Goal: Task Accomplishment & Management: Use online tool/utility

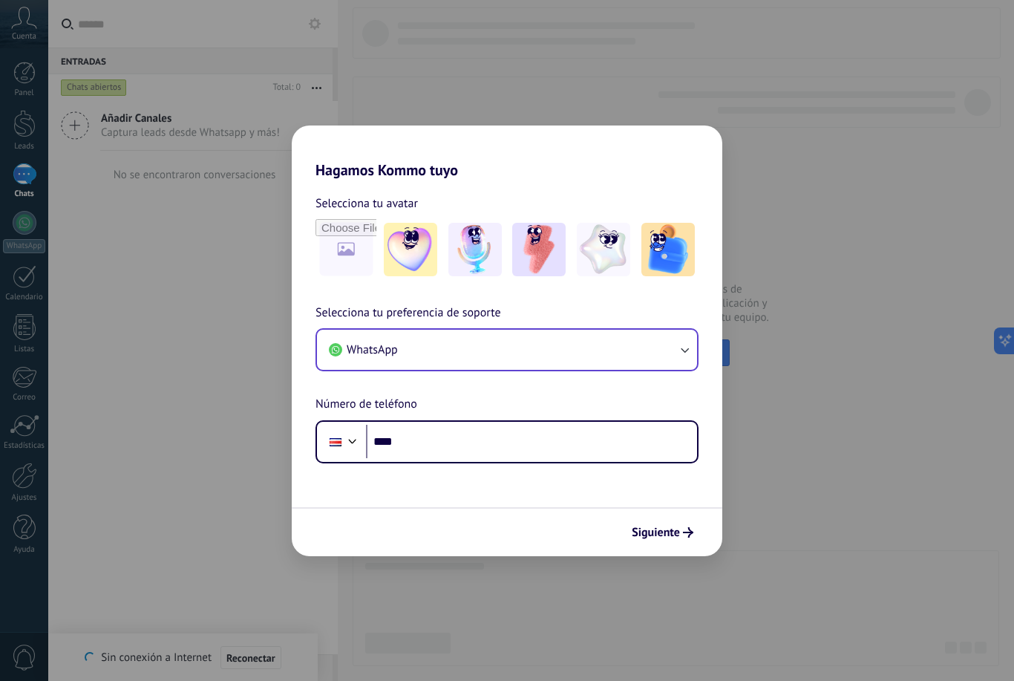
click at [429, 358] on button "WhatsApp" at bounding box center [507, 350] width 380 height 40
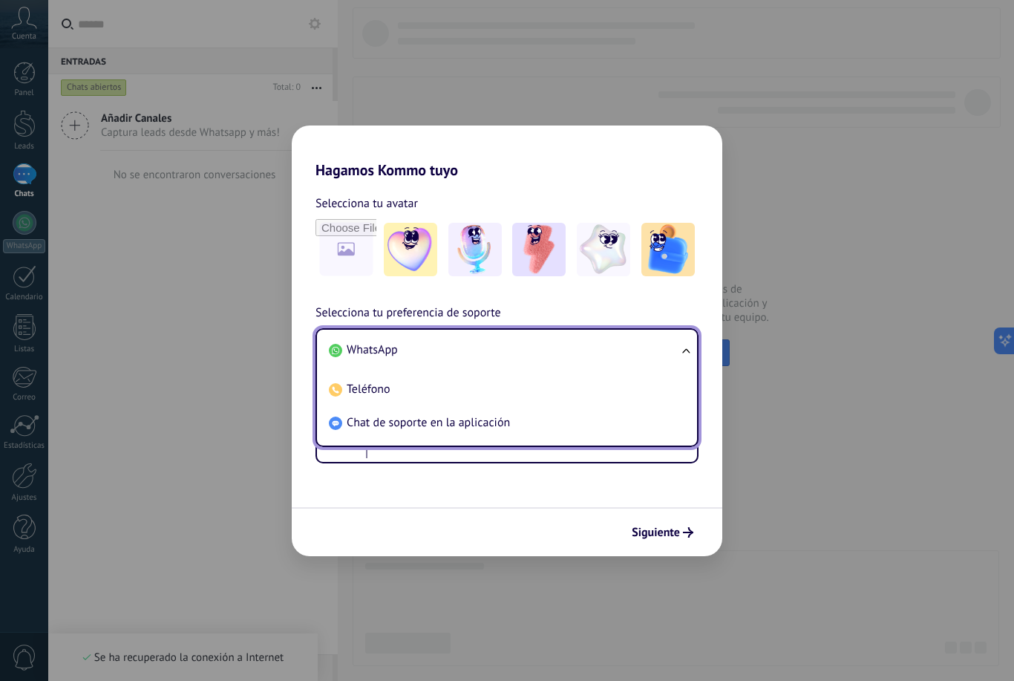
click at [560, 347] on li "WhatsApp" at bounding box center [504, 349] width 362 height 33
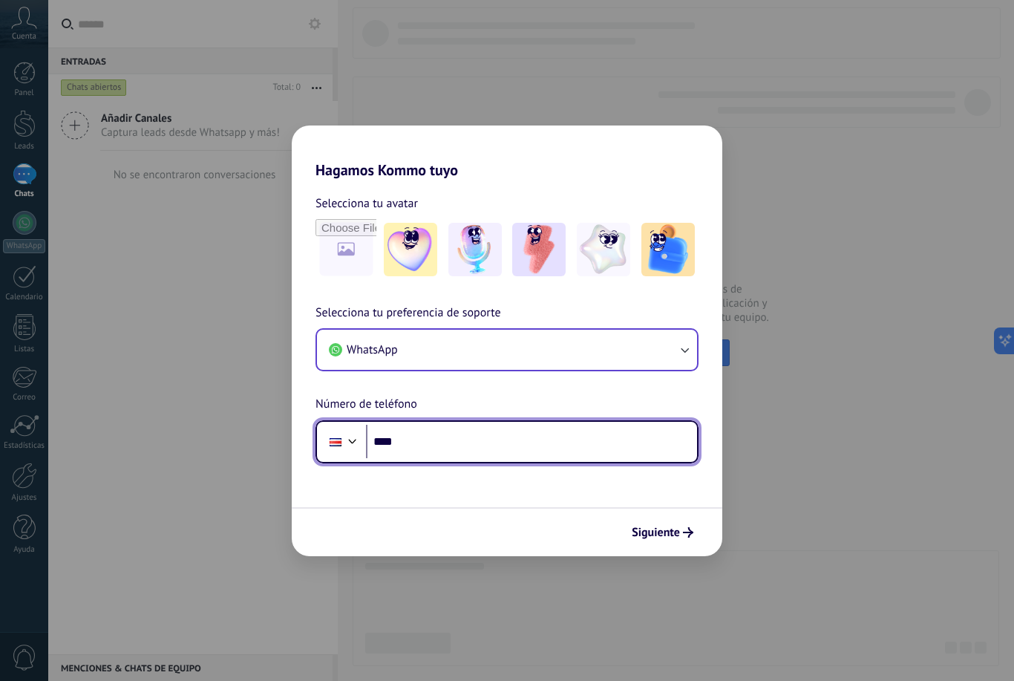
click at [520, 445] on input "****" at bounding box center [531, 442] width 331 height 34
type input "**********"
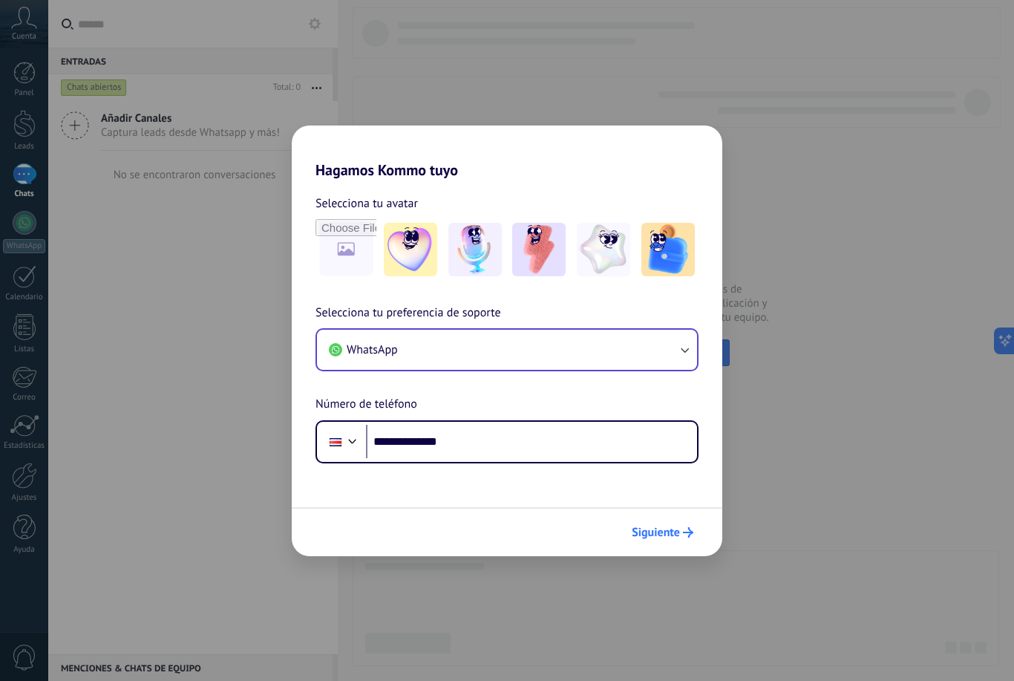
click at [678, 527] on span "Siguiente" at bounding box center [656, 532] width 48 height 10
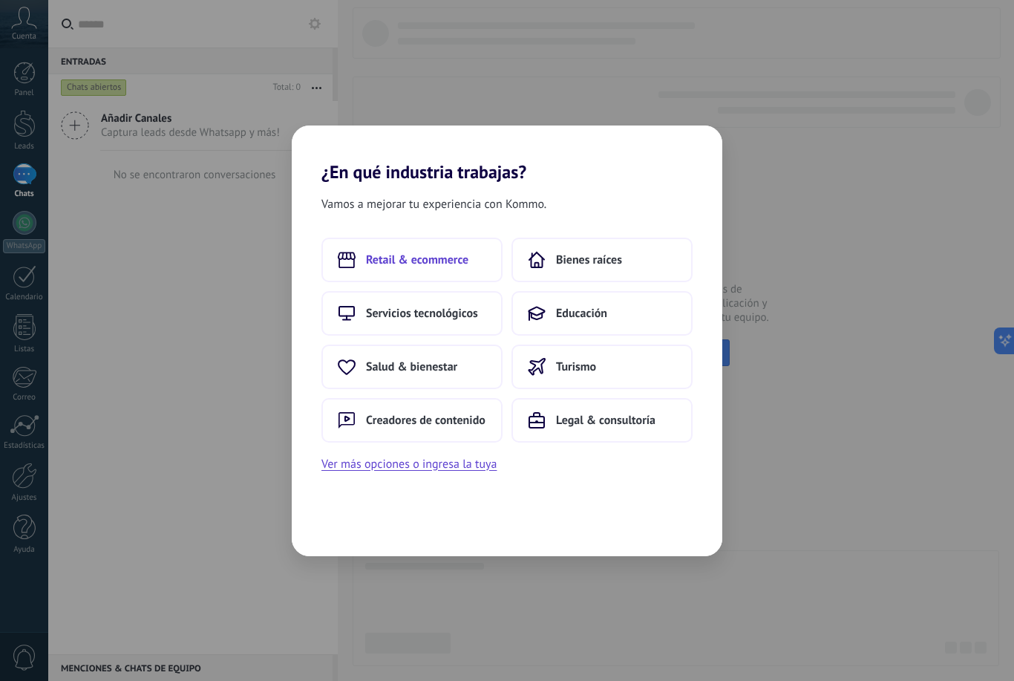
click at [438, 260] on span "Retail & ecommerce" at bounding box center [417, 259] width 102 height 15
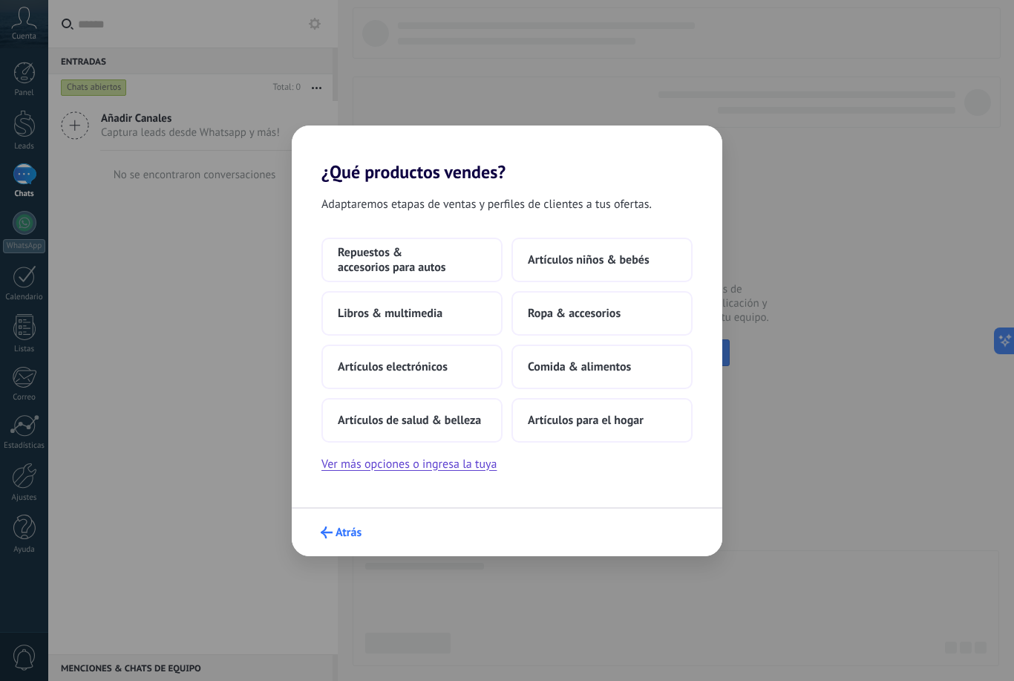
click at [341, 529] on span "Atrás" at bounding box center [349, 532] width 26 height 10
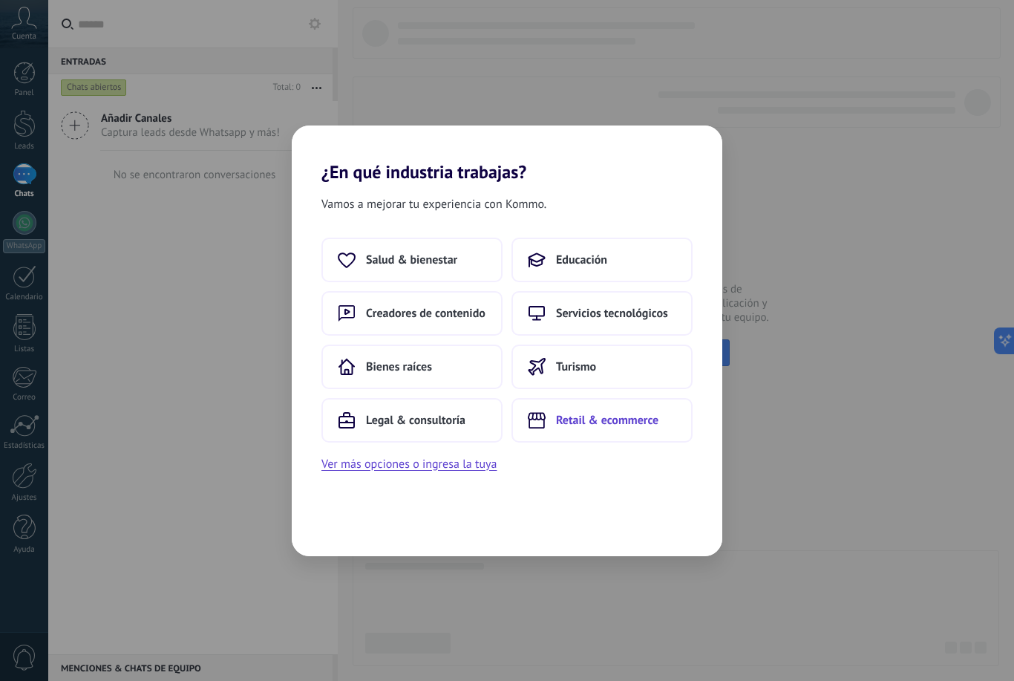
click at [621, 426] on span "Retail & ecommerce" at bounding box center [607, 420] width 102 height 15
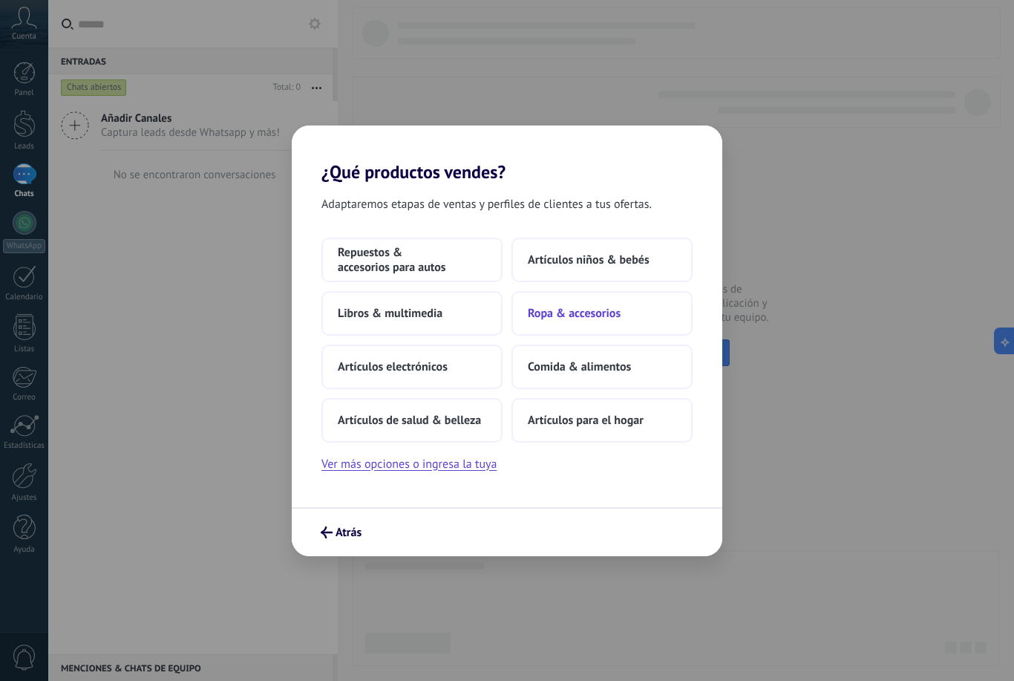
click at [628, 314] on button "Ropa & accesorios" at bounding box center [601, 313] width 181 height 45
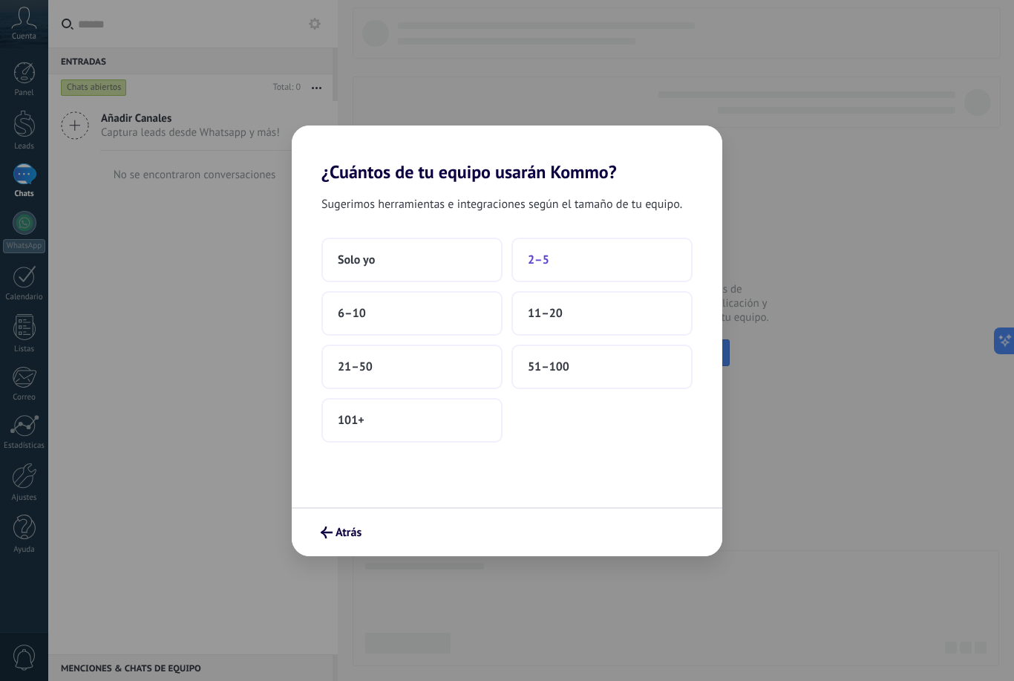
click at [585, 260] on button "2–5" at bounding box center [601, 260] width 181 height 45
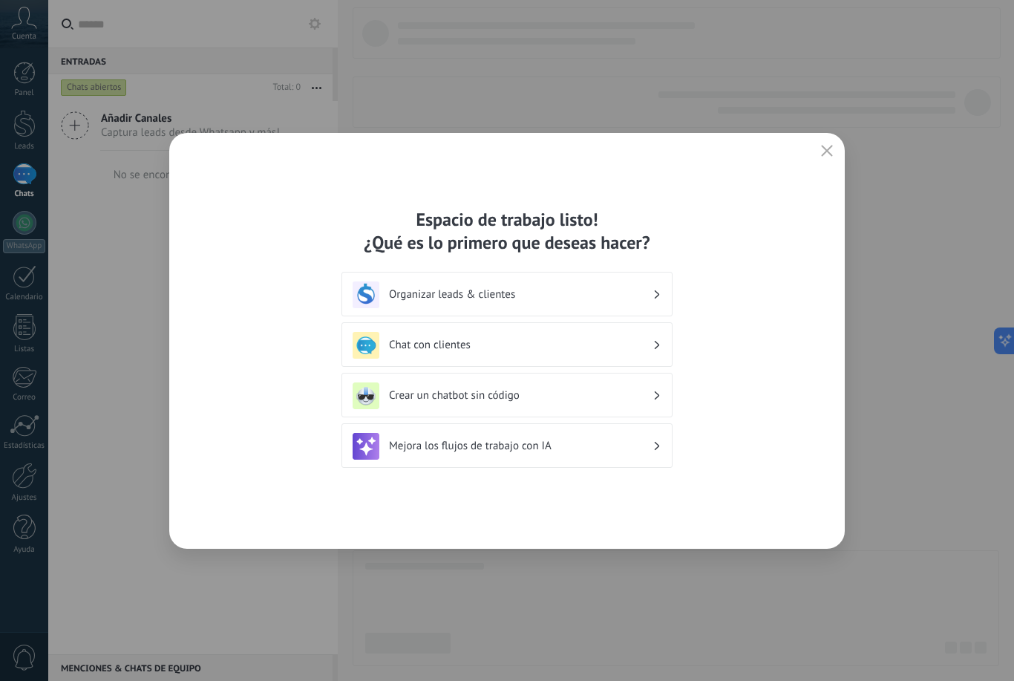
click at [591, 352] on h3 "Chat con clientes" at bounding box center [521, 345] width 264 height 14
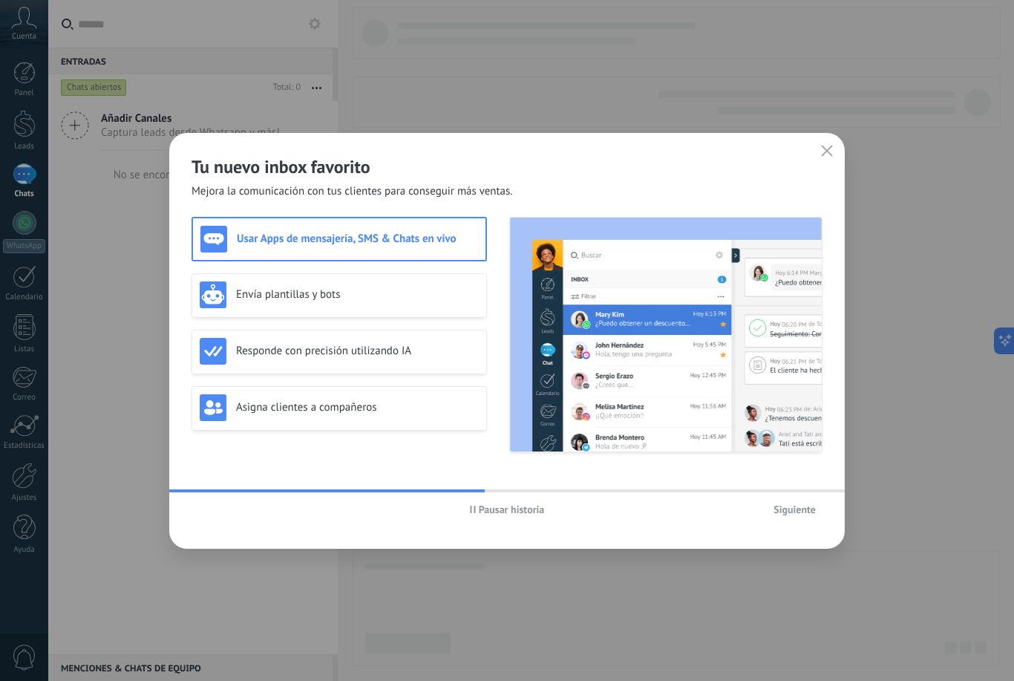
click at [789, 508] on span "Siguiente" at bounding box center [794, 509] width 42 height 10
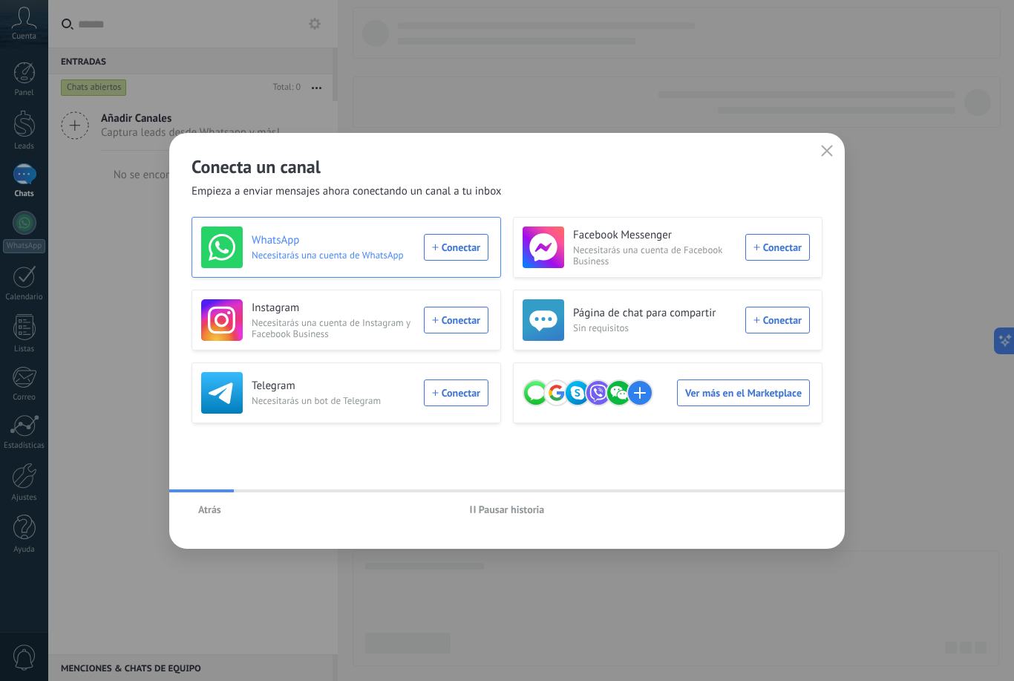
click at [477, 259] on div "WhatsApp Necesitarás una cuenta de WhatsApp Conectar" at bounding box center [344, 247] width 287 height 42
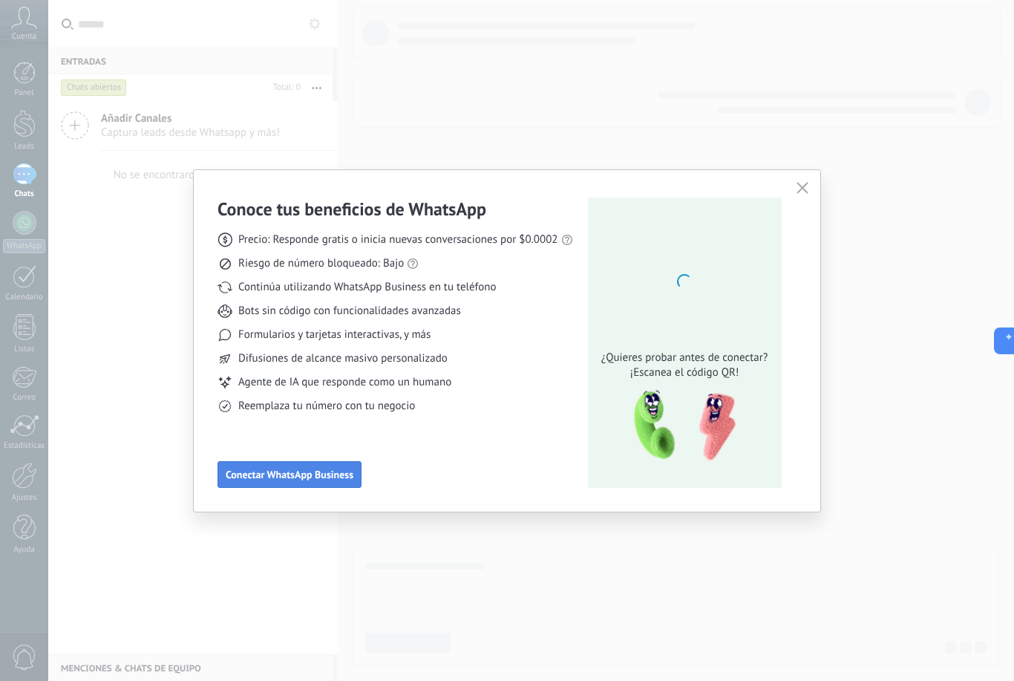
click at [324, 478] on span "Conectar WhatsApp Business" at bounding box center [290, 474] width 128 height 10
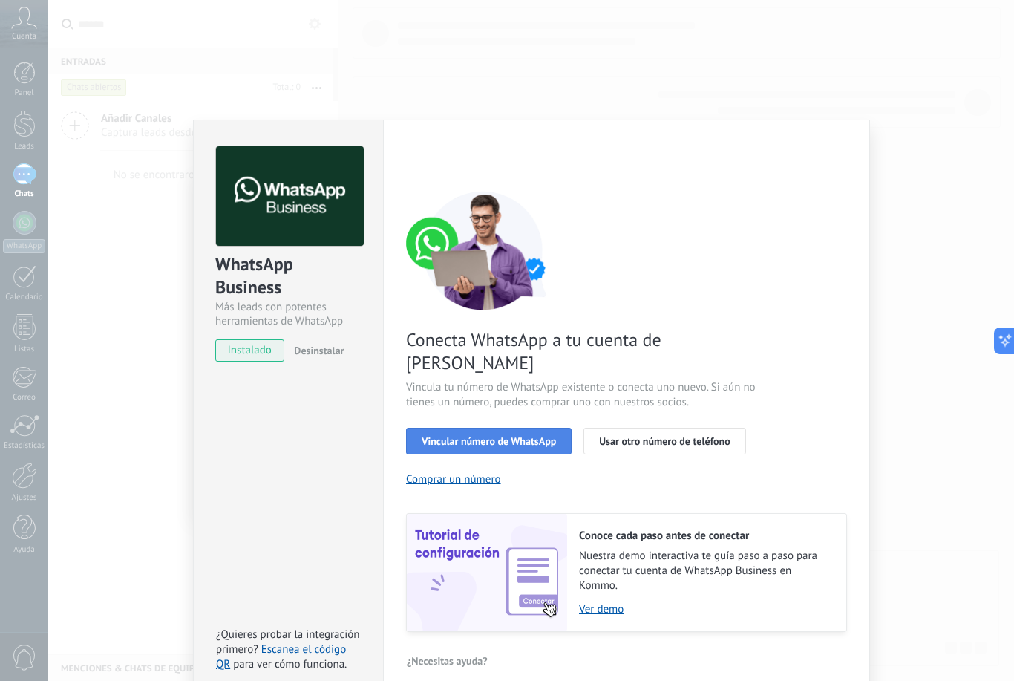
click at [508, 436] on span "Vincular número de WhatsApp" at bounding box center [489, 441] width 134 height 10
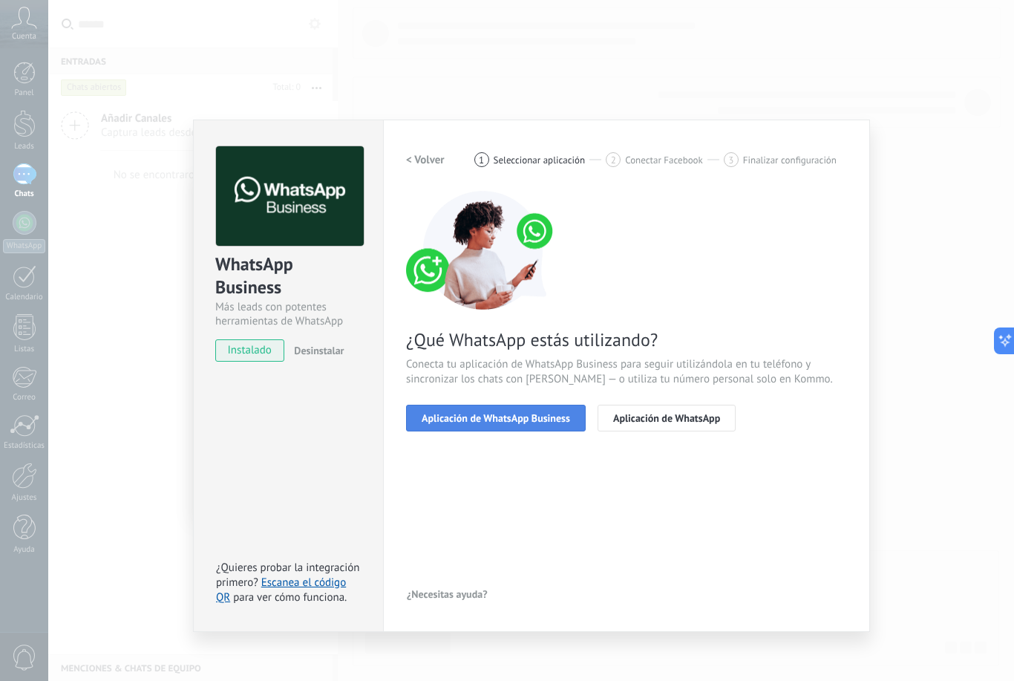
click at [537, 420] on span "Aplicación de WhatsApp Business" at bounding box center [496, 418] width 148 height 10
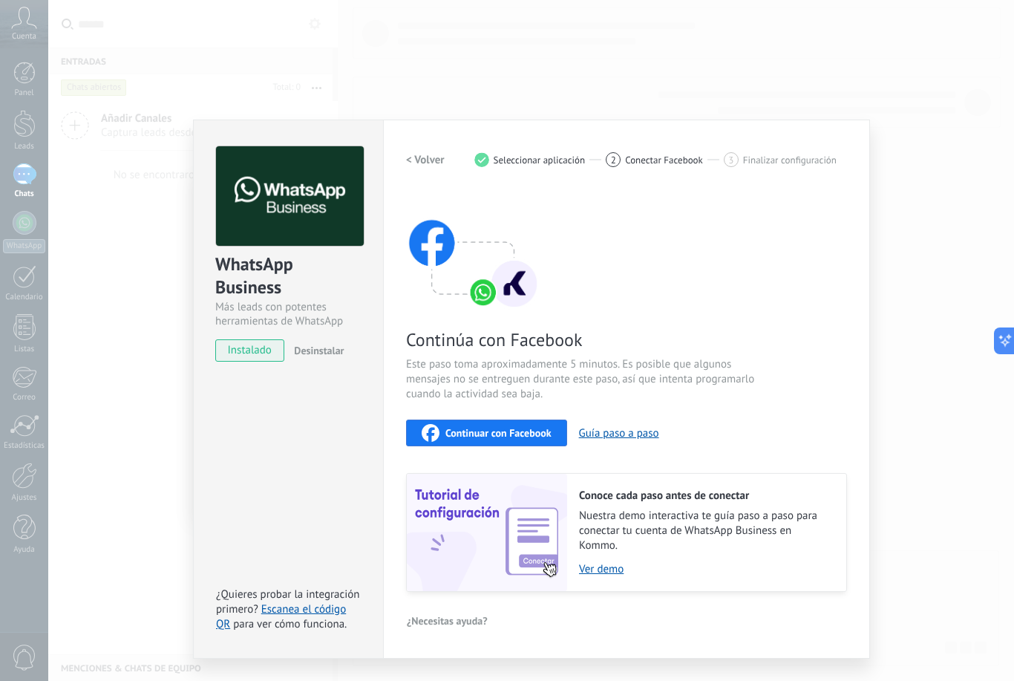
click at [511, 431] on span "Continuar con Facebook" at bounding box center [498, 433] width 106 height 10
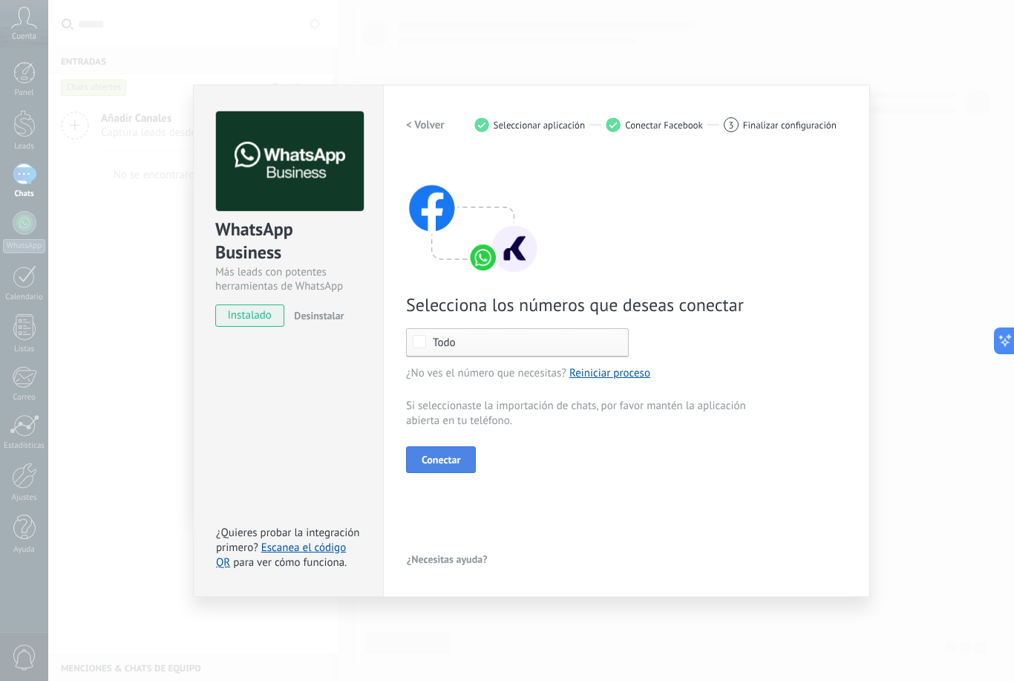
click at [443, 465] on span "Conectar" at bounding box center [441, 459] width 39 height 10
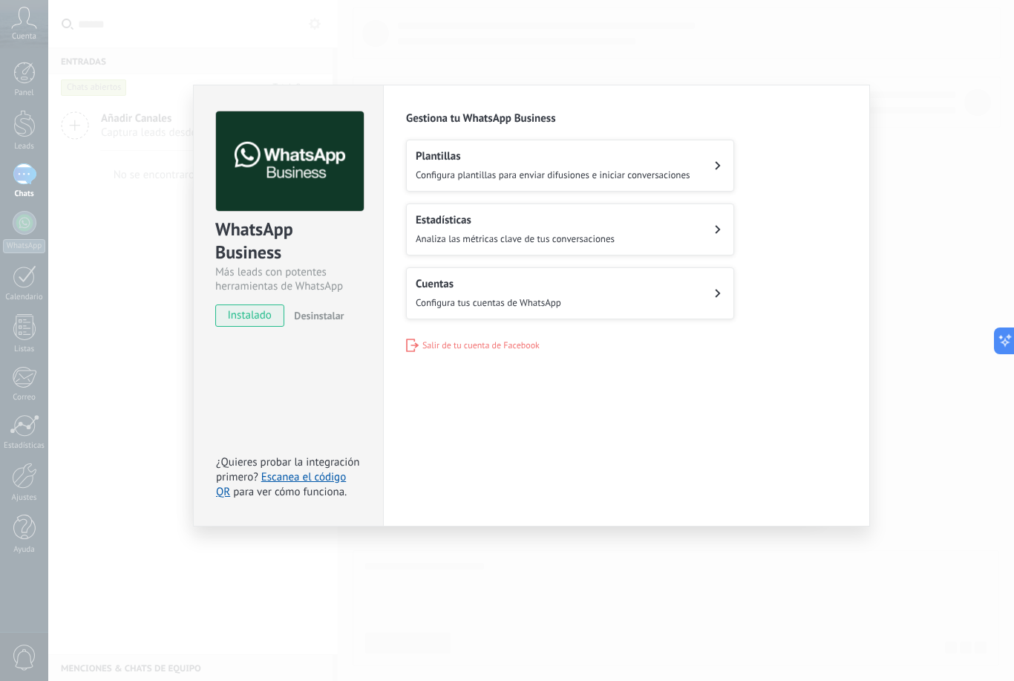
click at [673, 226] on button "Estadísticas Analiza las métricas clave de tus conversaciones" at bounding box center [570, 229] width 328 height 52
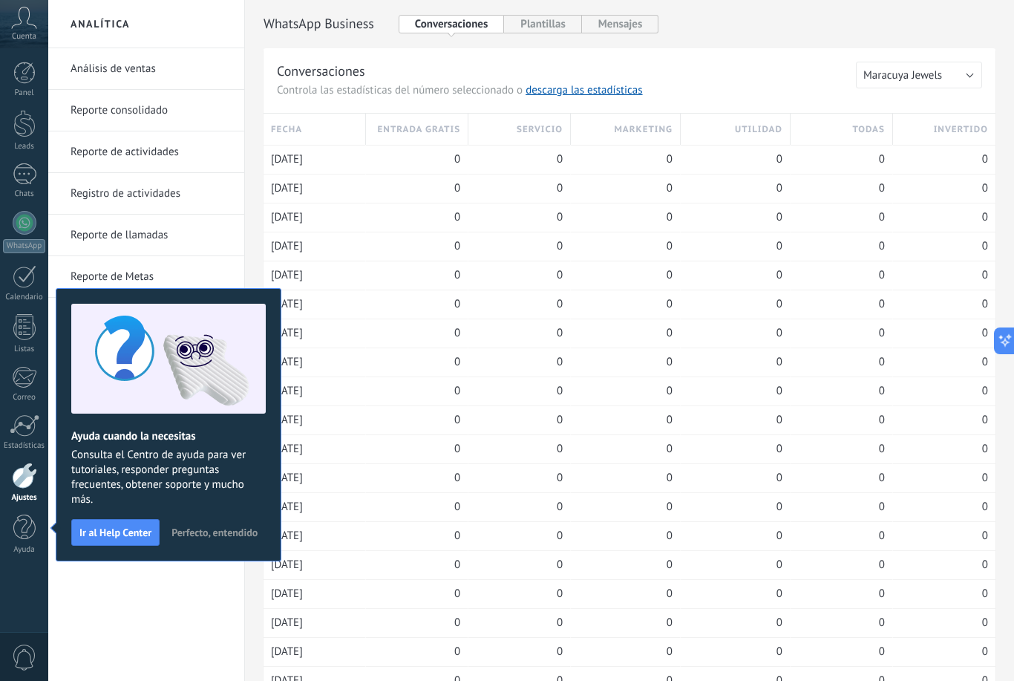
click at [217, 539] on button "Perfecto, entendido" at bounding box center [214, 532] width 99 height 22
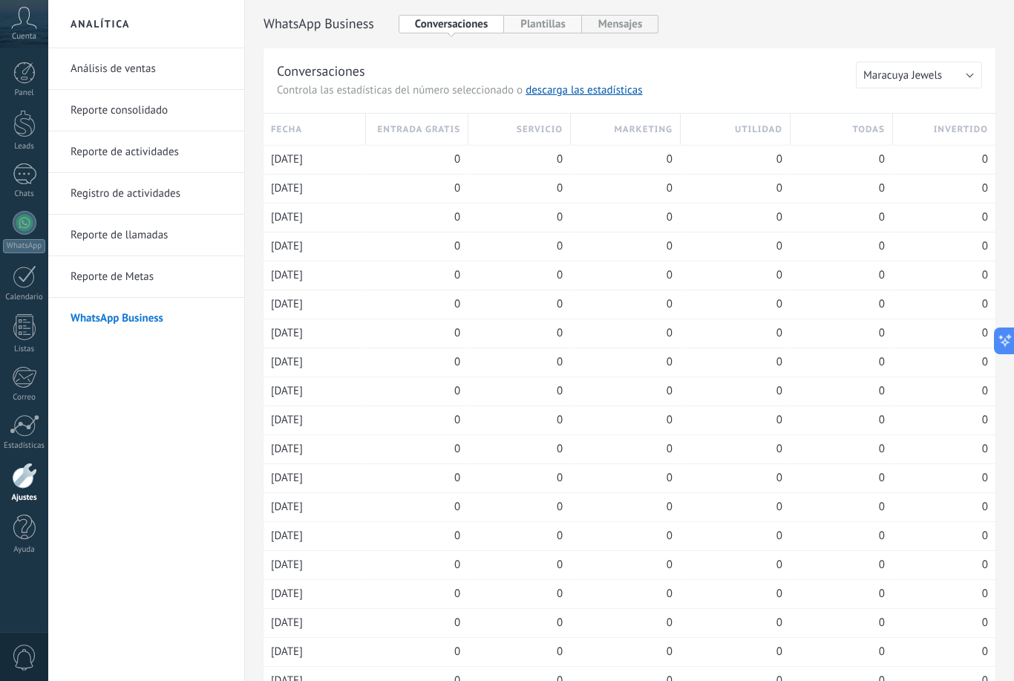
click at [542, 26] on button "Plantillas" at bounding box center [542, 24] width 77 height 19
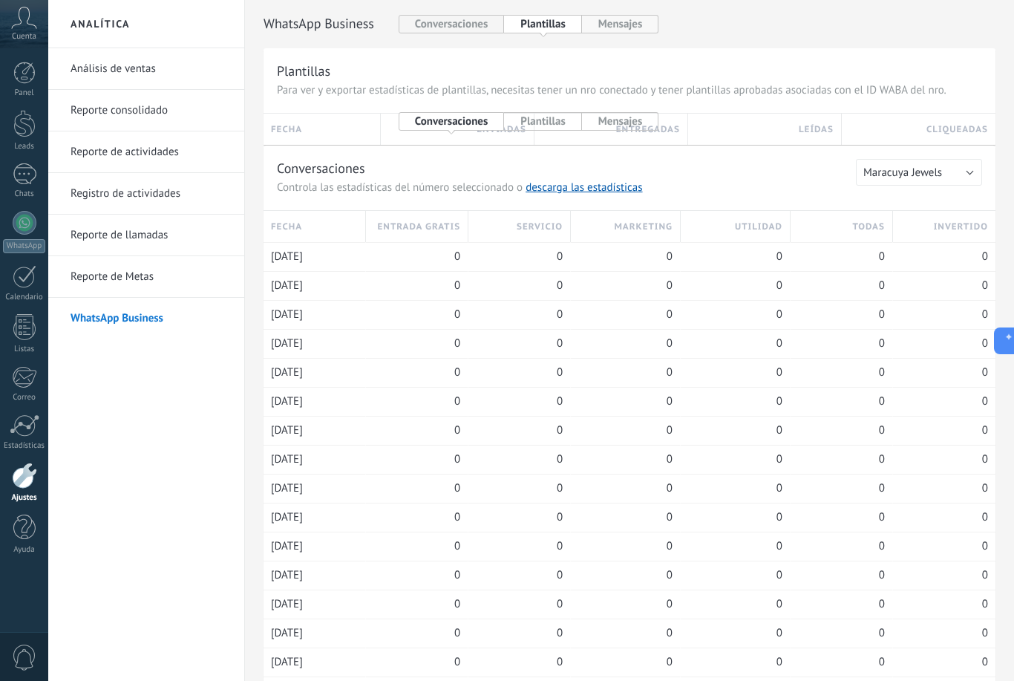
click at [635, 24] on button "Mensajes" at bounding box center [620, 24] width 77 height 19
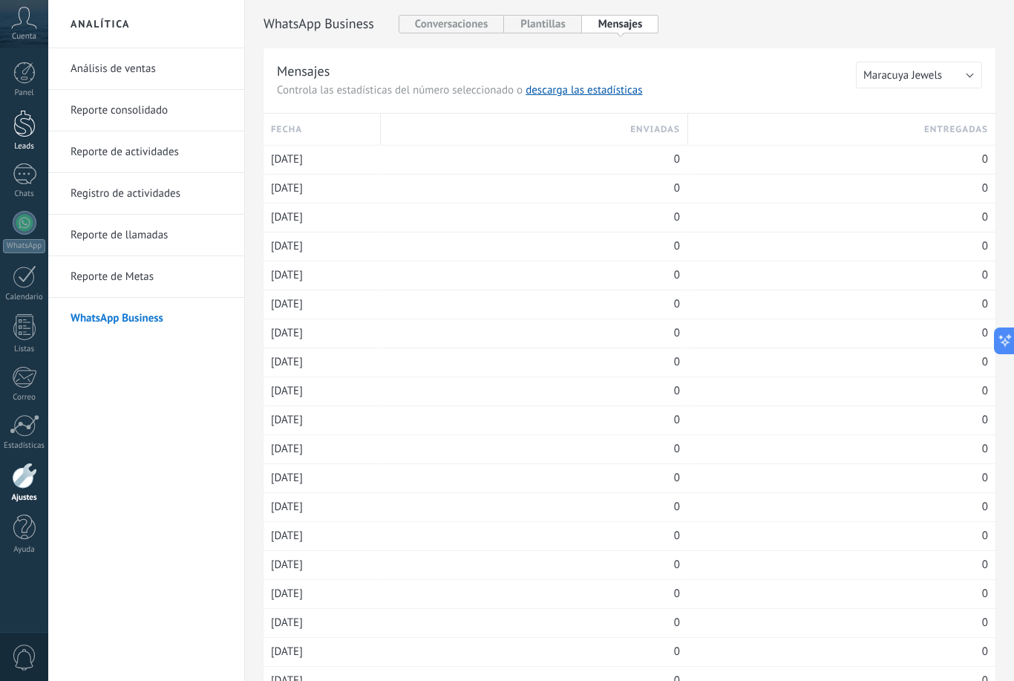
click at [22, 150] on div "Leads" at bounding box center [24, 147] width 43 height 10
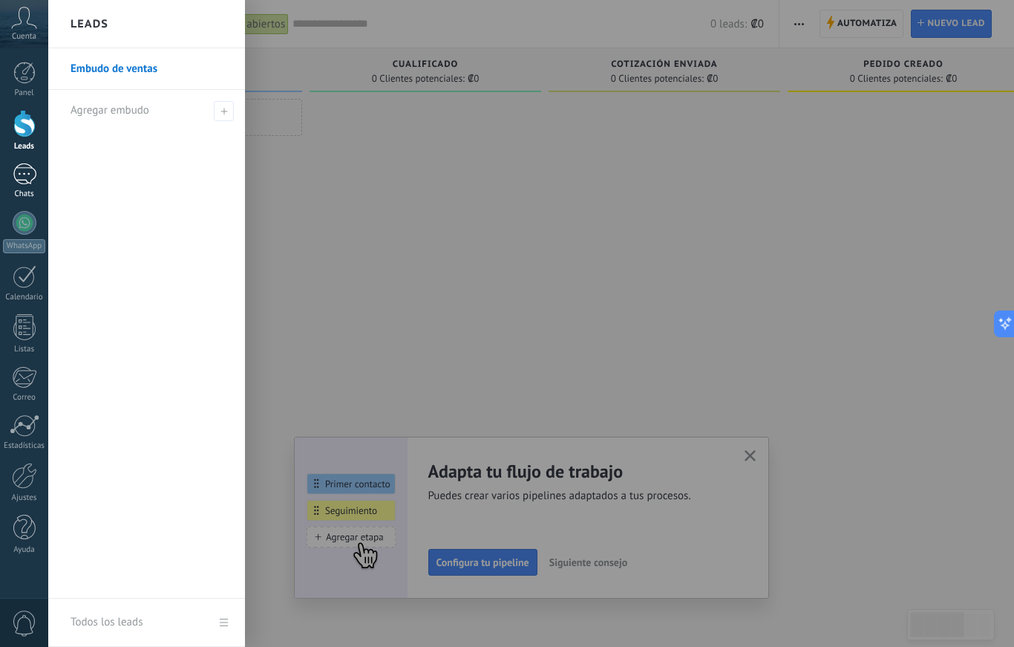
click at [27, 172] on div at bounding box center [25, 174] width 24 height 22
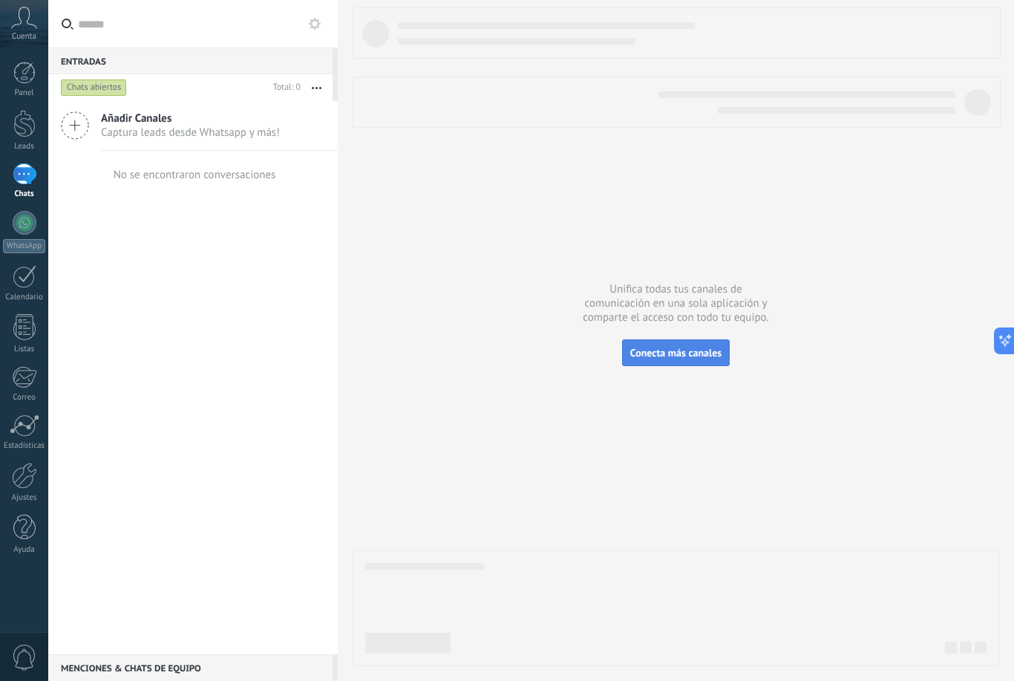
click at [701, 359] on span "Conecta más canales" at bounding box center [675, 352] width 91 height 13
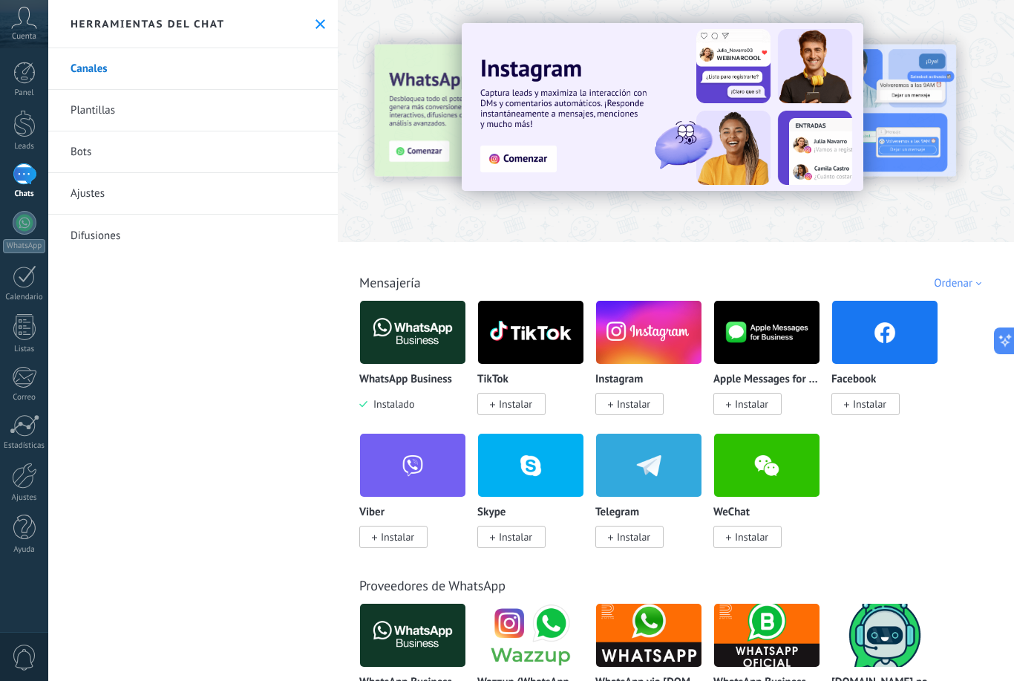
click at [640, 397] on span "Instalar" at bounding box center [629, 404] width 68 height 22
click at [644, 407] on span "Instalar" at bounding box center [633, 403] width 33 height 13
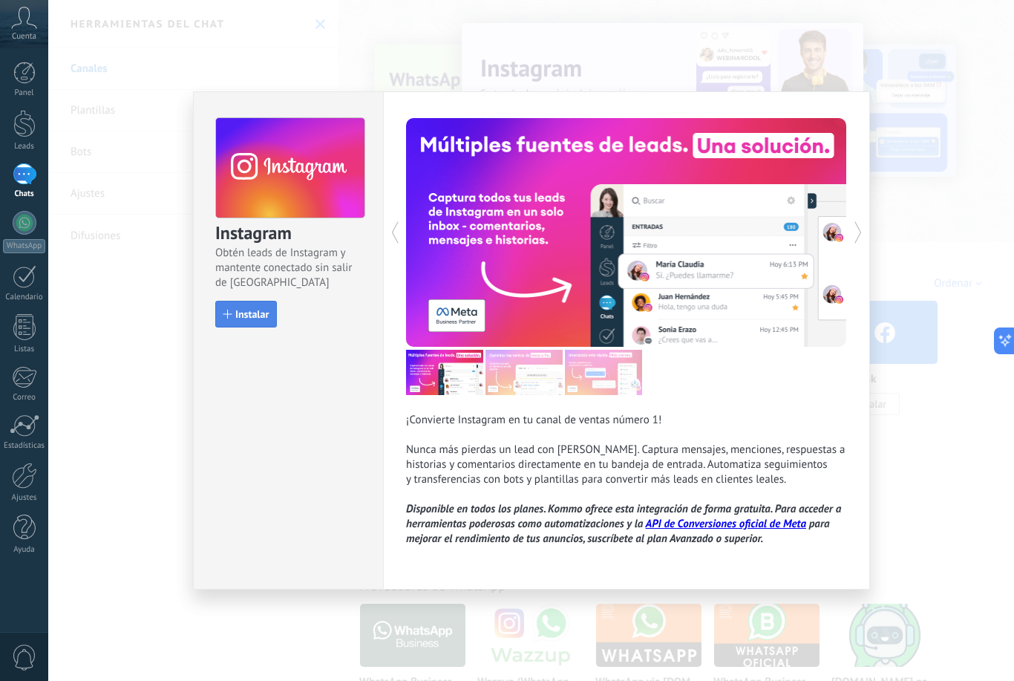
click at [238, 310] on span "Instalar" at bounding box center [251, 314] width 33 height 10
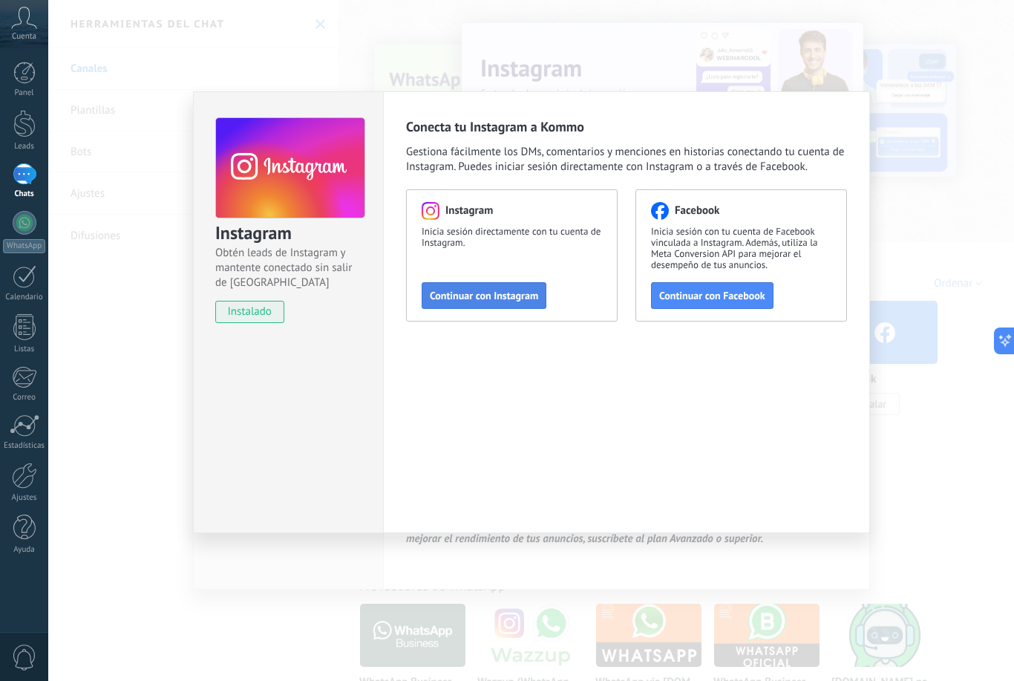
click at [498, 299] on span "Continuar con Instagram" at bounding box center [484, 295] width 108 height 10
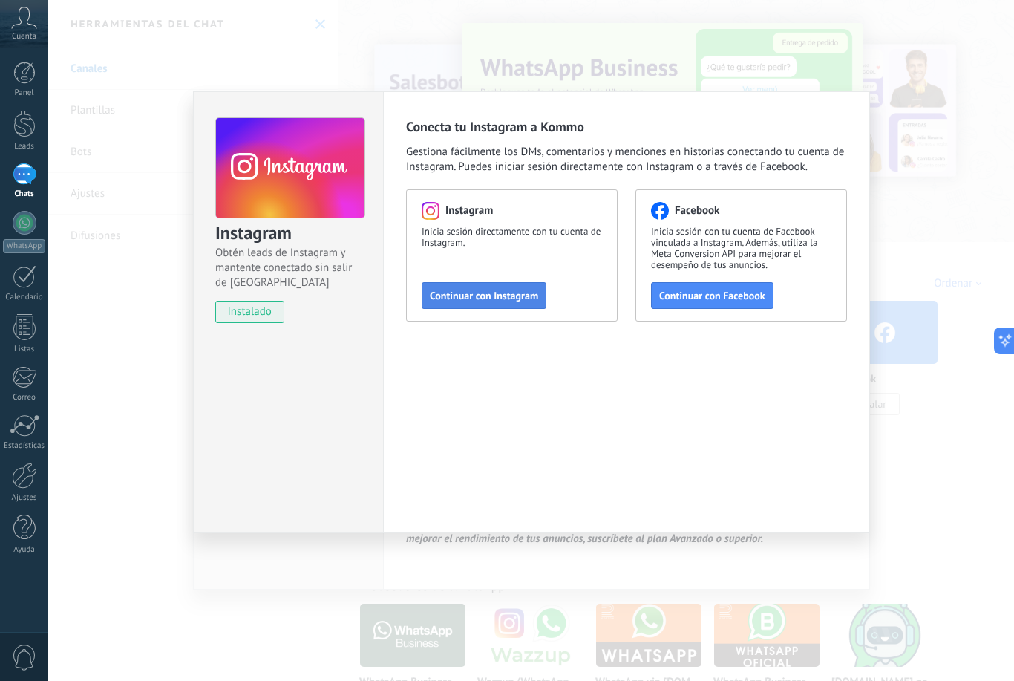
click at [491, 307] on button "Continuar con Instagram" at bounding box center [484, 295] width 125 height 27
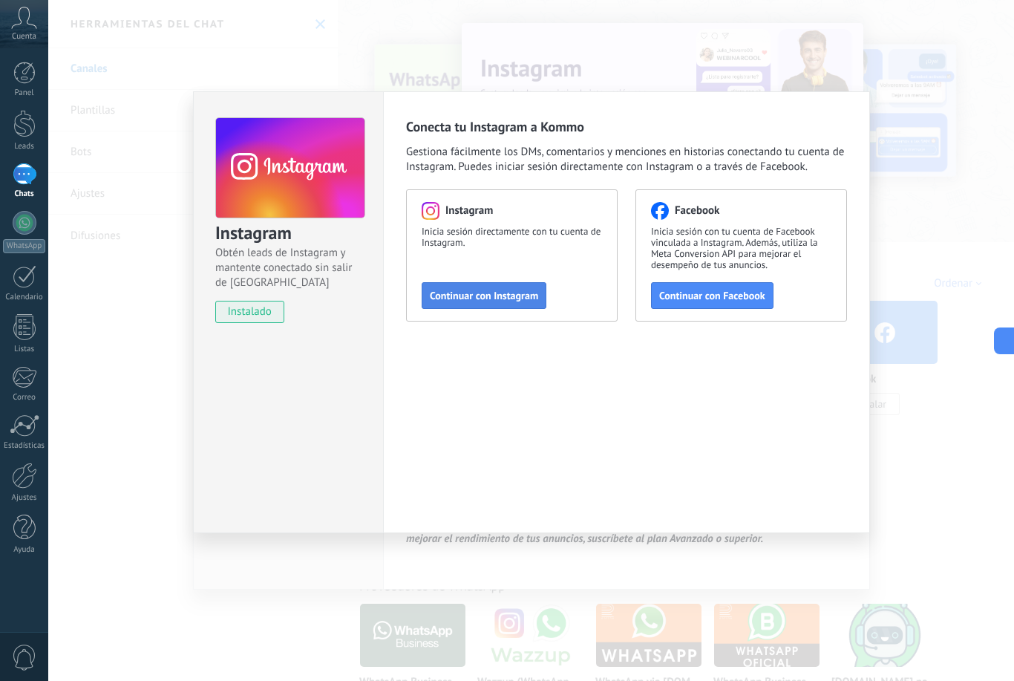
click at [501, 290] on span "Continuar con Instagram" at bounding box center [484, 295] width 108 height 10
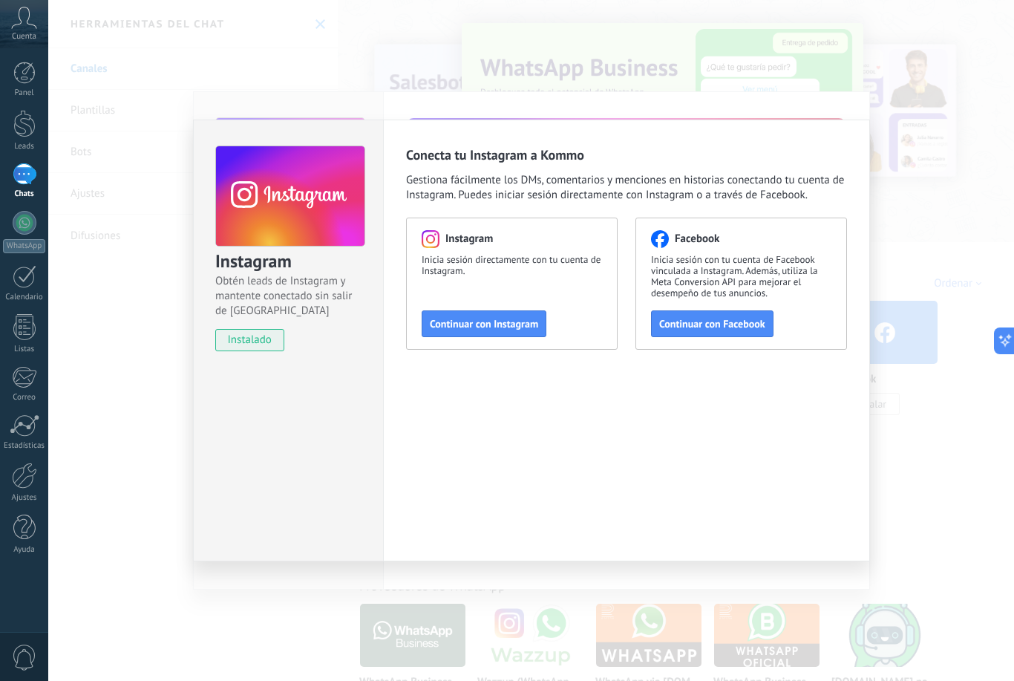
click at [254, 344] on span "instalado" at bounding box center [250, 340] width 68 height 22
click at [926, 353] on div "Instagram Obtén leads de Instagram y mantente conectado sin salir de Kommo inst…" at bounding box center [531, 340] width 966 height 681
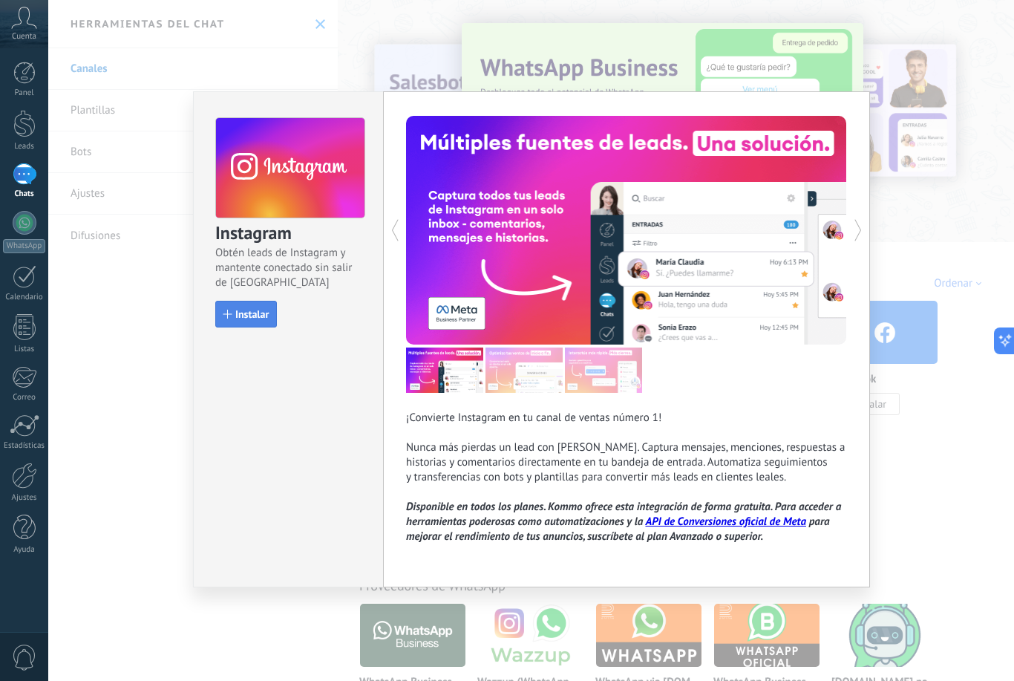
click at [243, 324] on button "Instalar" at bounding box center [246, 314] width 62 height 27
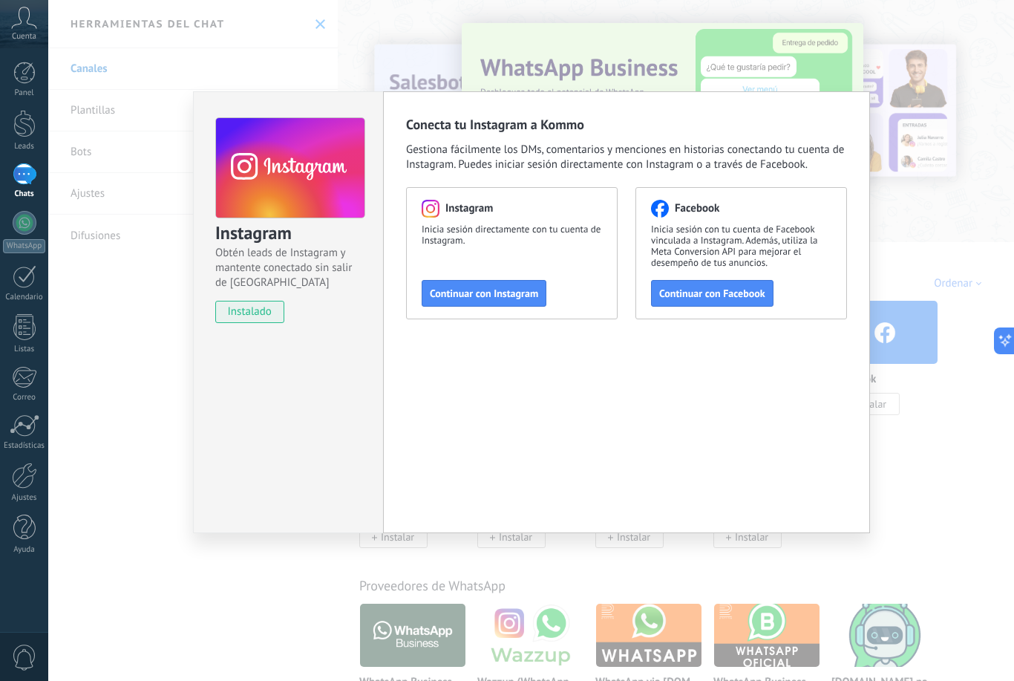
click at [857, 103] on div "Conecta tu Instagram a Kommo Gestiona fácilmente los DMs, comentarios y mencion…" at bounding box center [626, 312] width 487 height 442
click at [931, 185] on div "Instagram Obtén leads de Instagram y mantente conectado sin salir de Kommo inst…" at bounding box center [531, 340] width 966 height 681
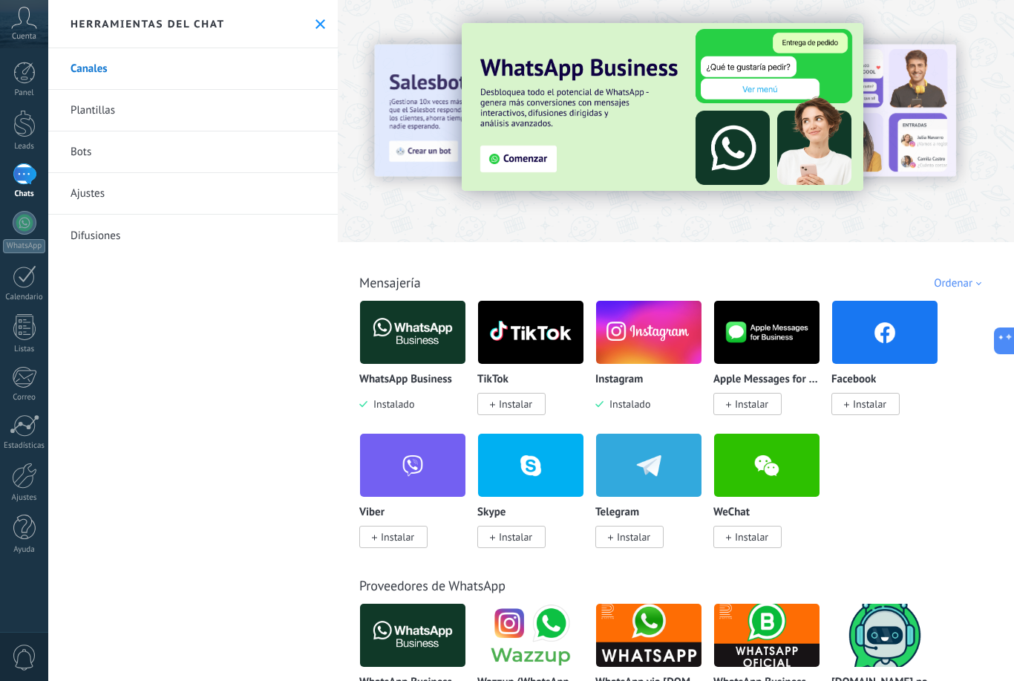
click at [506, 407] on span "Instalar" at bounding box center [515, 403] width 33 height 13
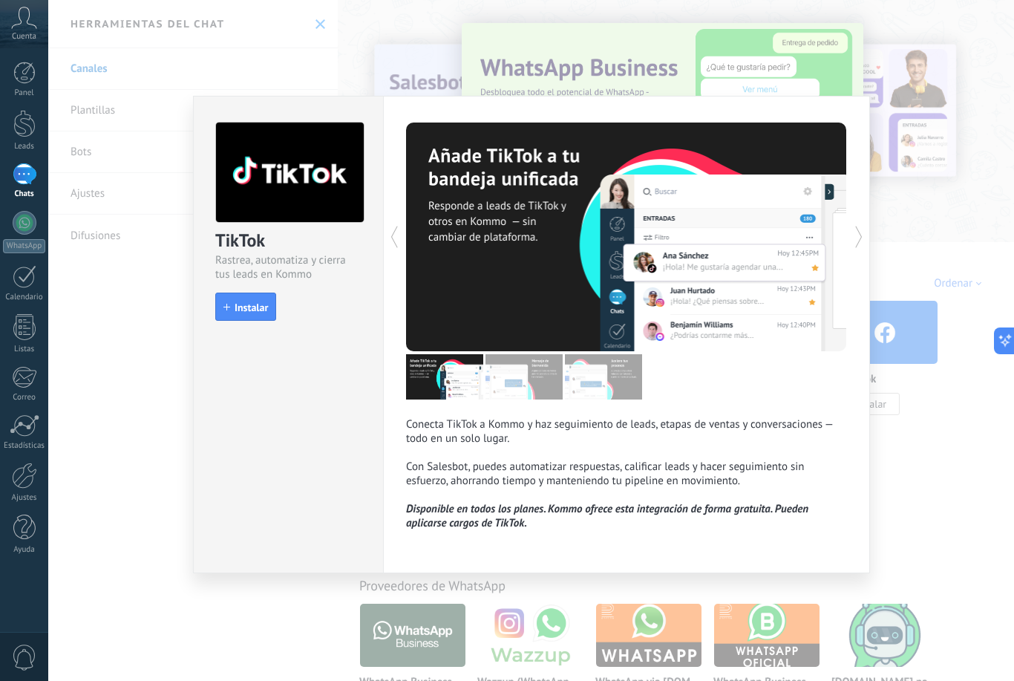
click at [515, 397] on img at bounding box center [523, 376] width 77 height 45
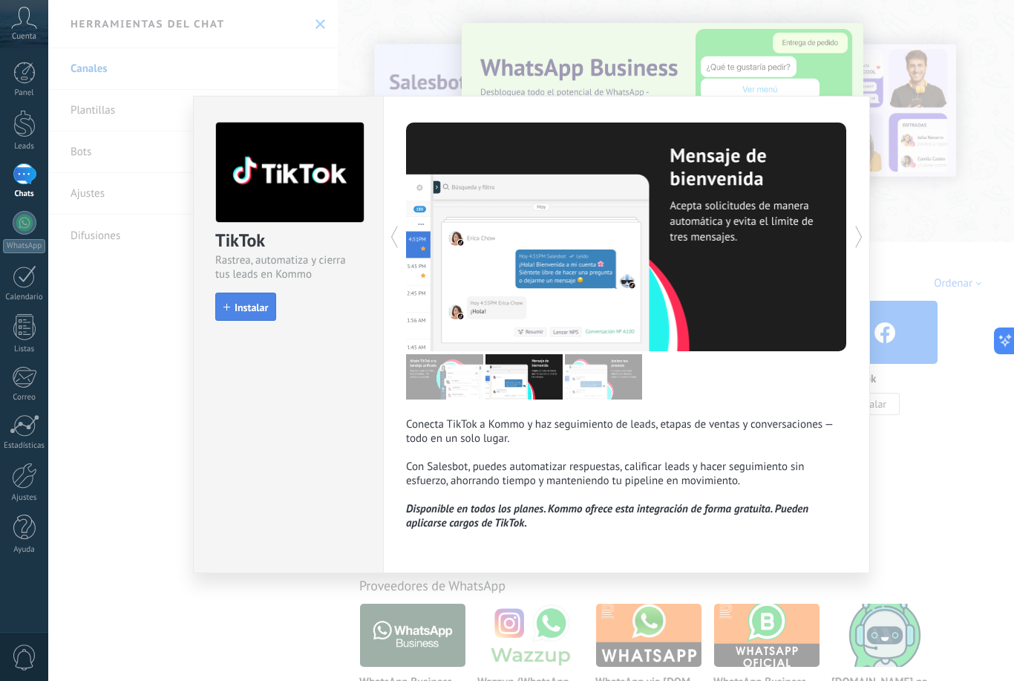
click at [256, 316] on button "Instalar" at bounding box center [245, 306] width 61 height 28
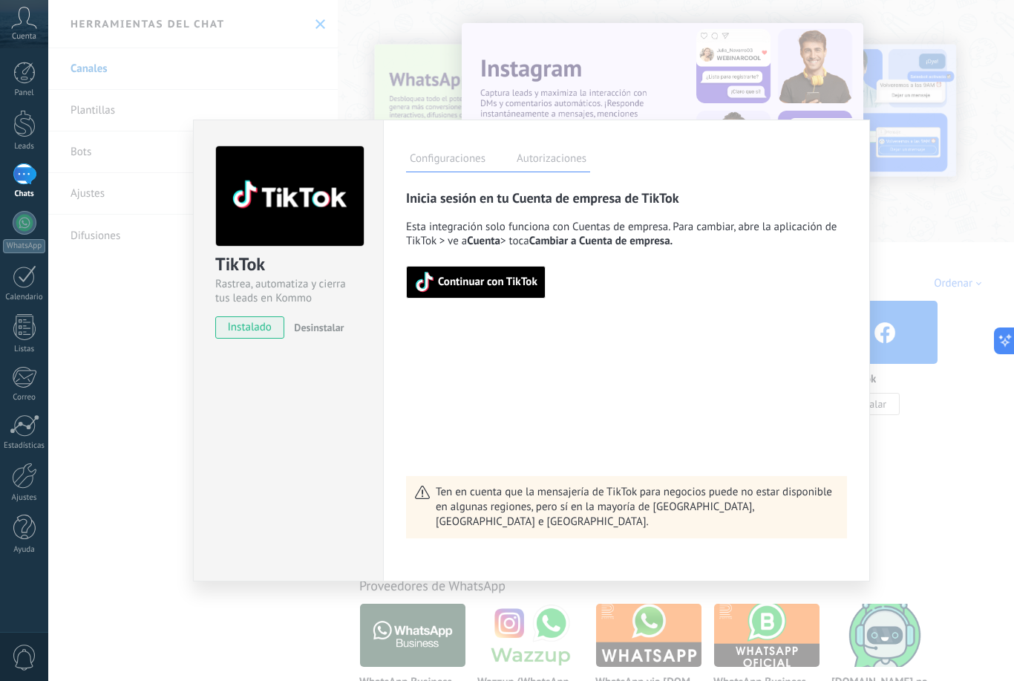
click at [508, 287] on span "Continuar con TikTok" at bounding box center [487, 282] width 99 height 10
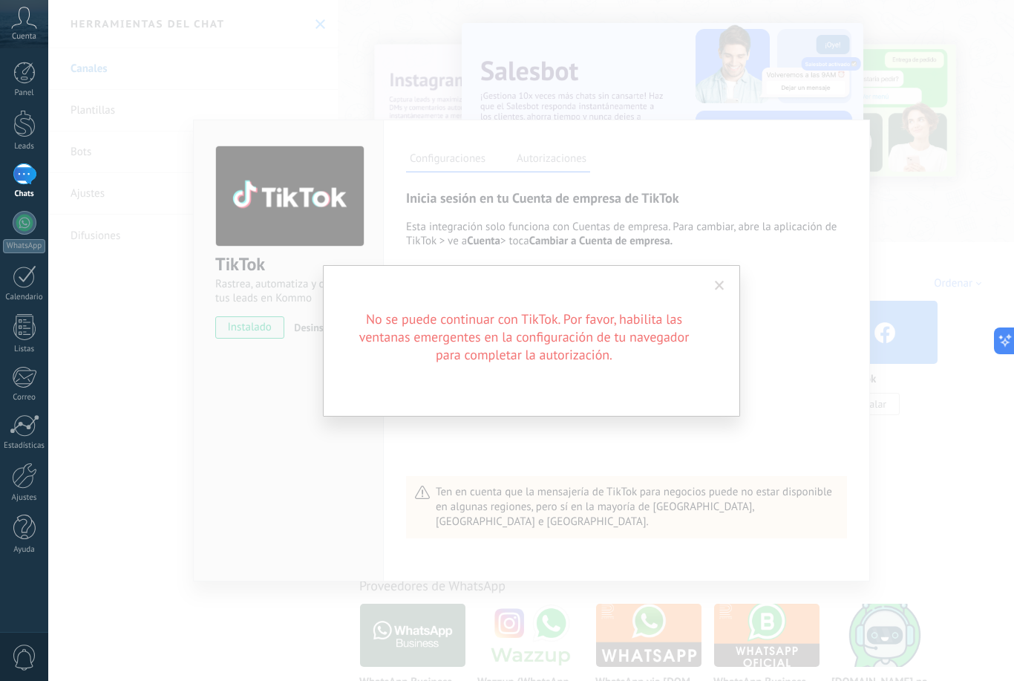
click at [710, 281] on span at bounding box center [719, 285] width 24 height 25
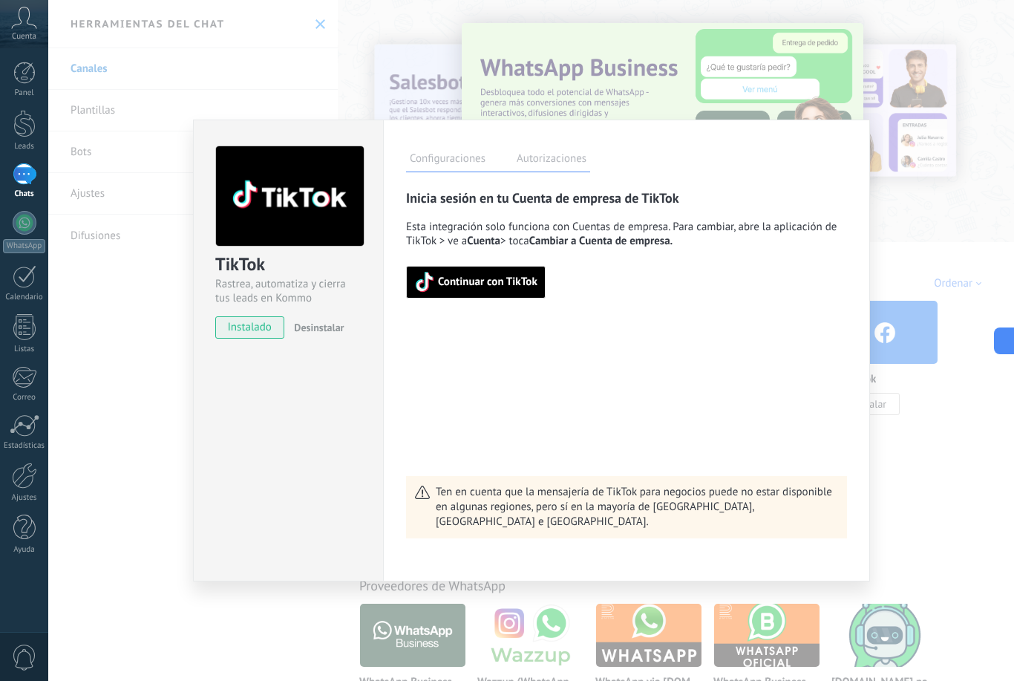
click at [516, 287] on span "Continuar con TikTok" at bounding box center [487, 282] width 99 height 10
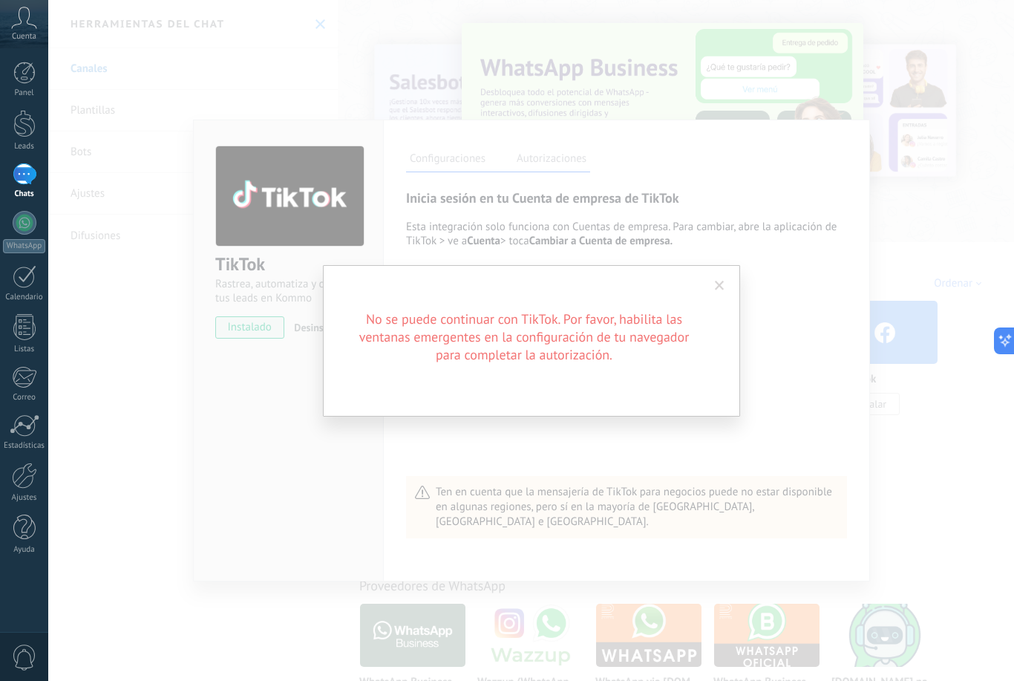
click at [735, 278] on div "No se puede continuar con TikTok. Por favor, habilita las ventanas emergentes e…" at bounding box center [531, 340] width 417 height 151
click at [721, 293] on span at bounding box center [719, 285] width 24 height 25
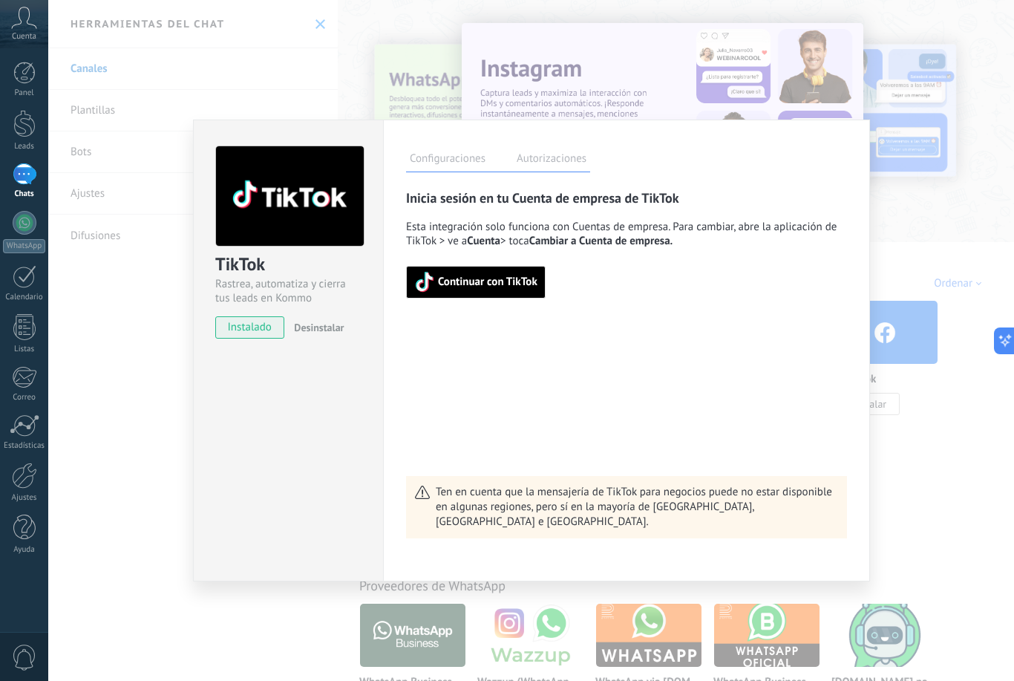
click at [263, 330] on span "instalado" at bounding box center [250, 327] width 68 height 22
click at [501, 283] on span "Continuar con TikTok" at bounding box center [487, 282] width 99 height 10
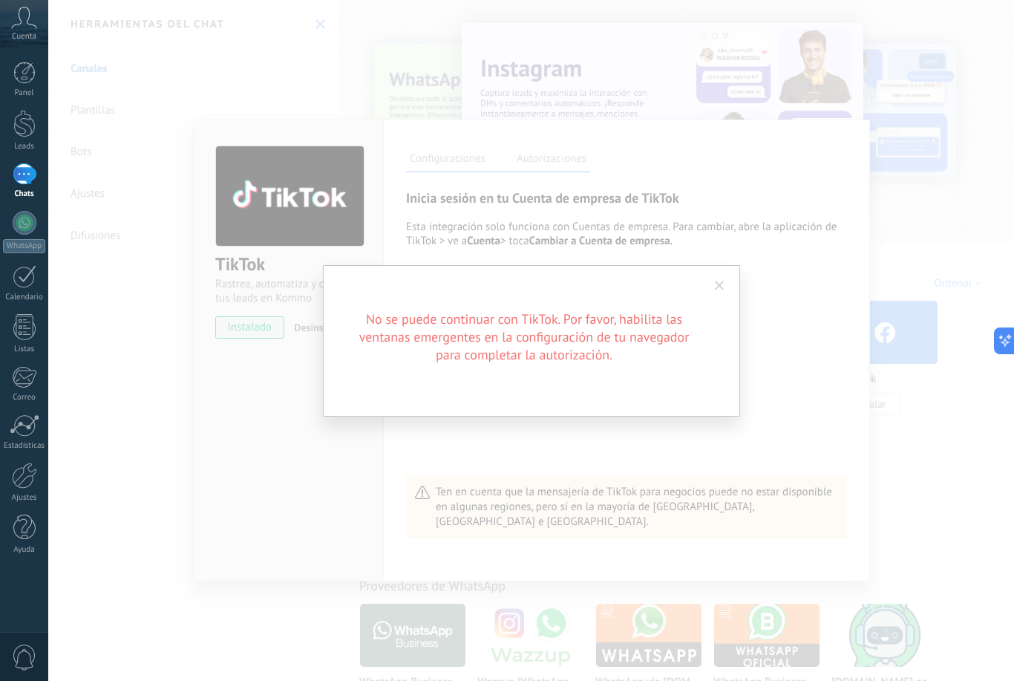
click at [715, 278] on span at bounding box center [719, 285] width 24 height 25
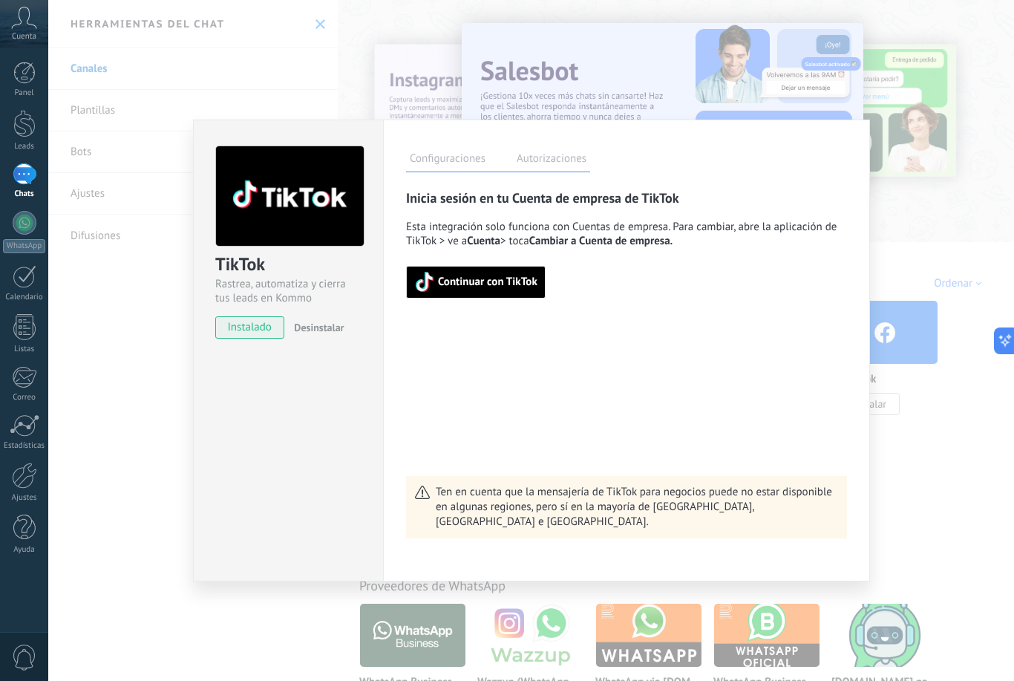
click at [557, 165] on label "Autorizaciones" at bounding box center [551, 161] width 77 height 22
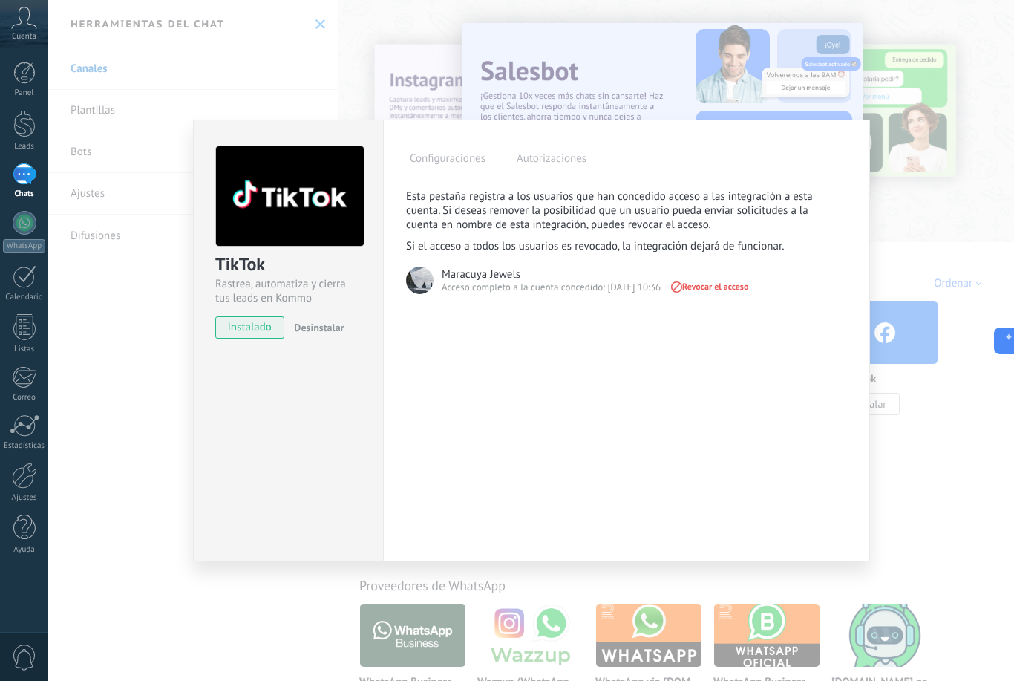
click at [921, 243] on div "TikTok Rastrea, automatiza y cierra tus leads en Kommo instalado Desinstalar Co…" at bounding box center [531, 340] width 966 height 681
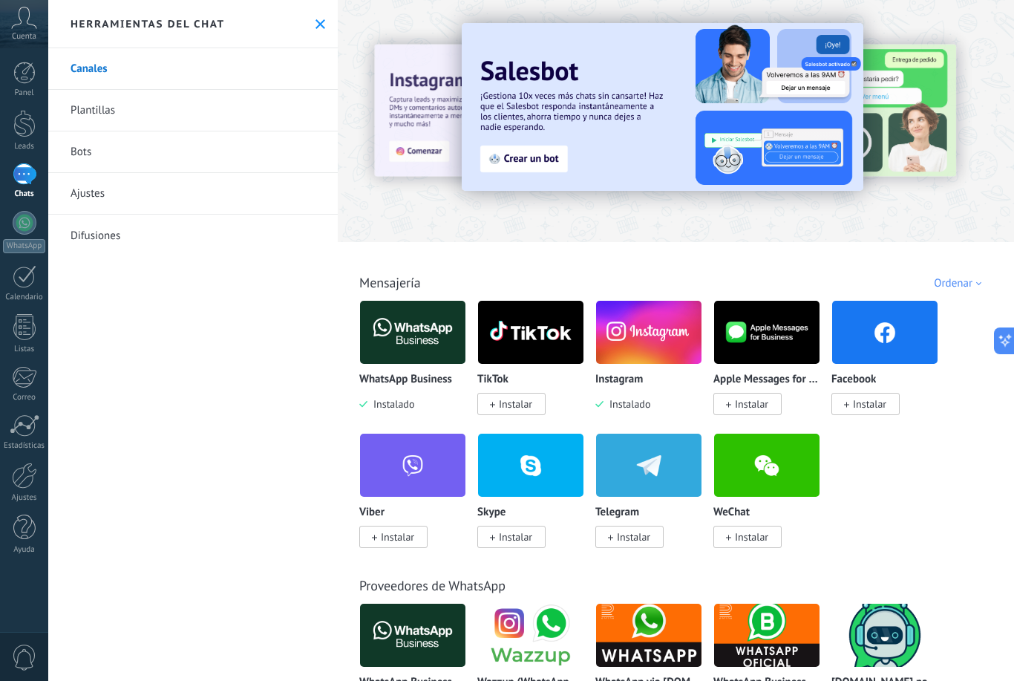
click at [871, 408] on span "Instalar" at bounding box center [869, 403] width 33 height 13
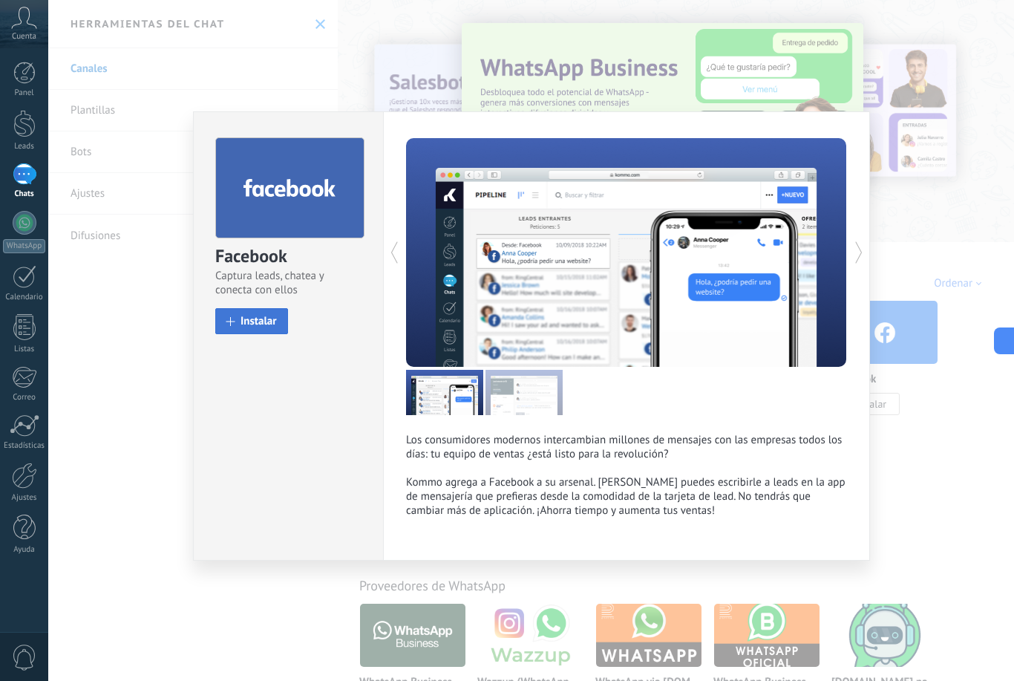
click at [252, 324] on span "Instalar" at bounding box center [259, 320] width 36 height 11
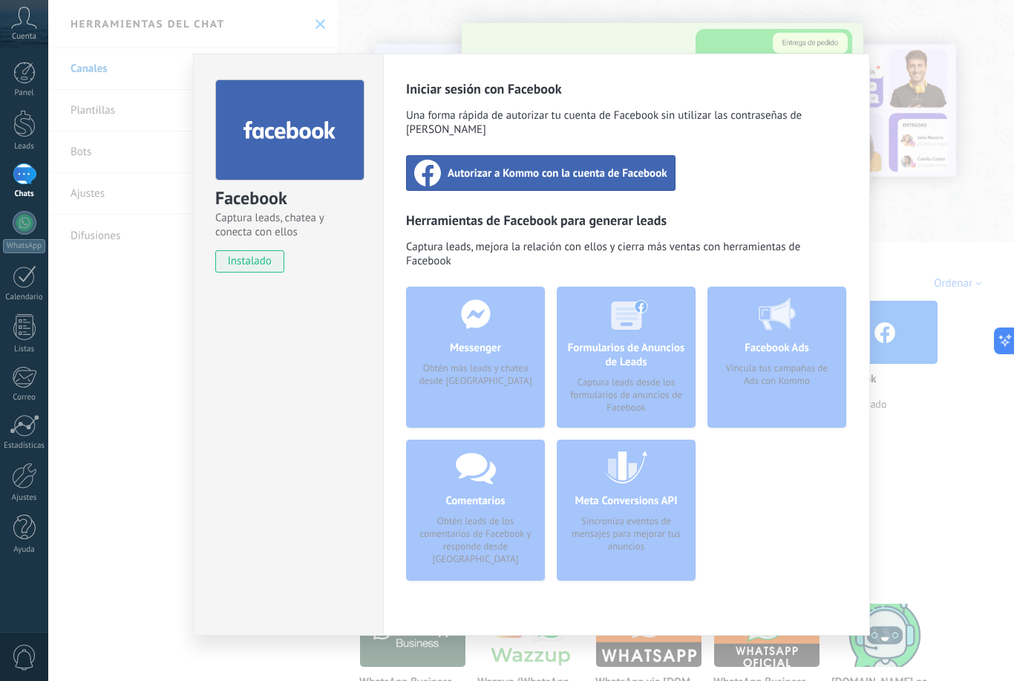
click at [608, 166] on span "Autorizar a Kommo con la cuenta de Facebook" at bounding box center [558, 173] width 220 height 15
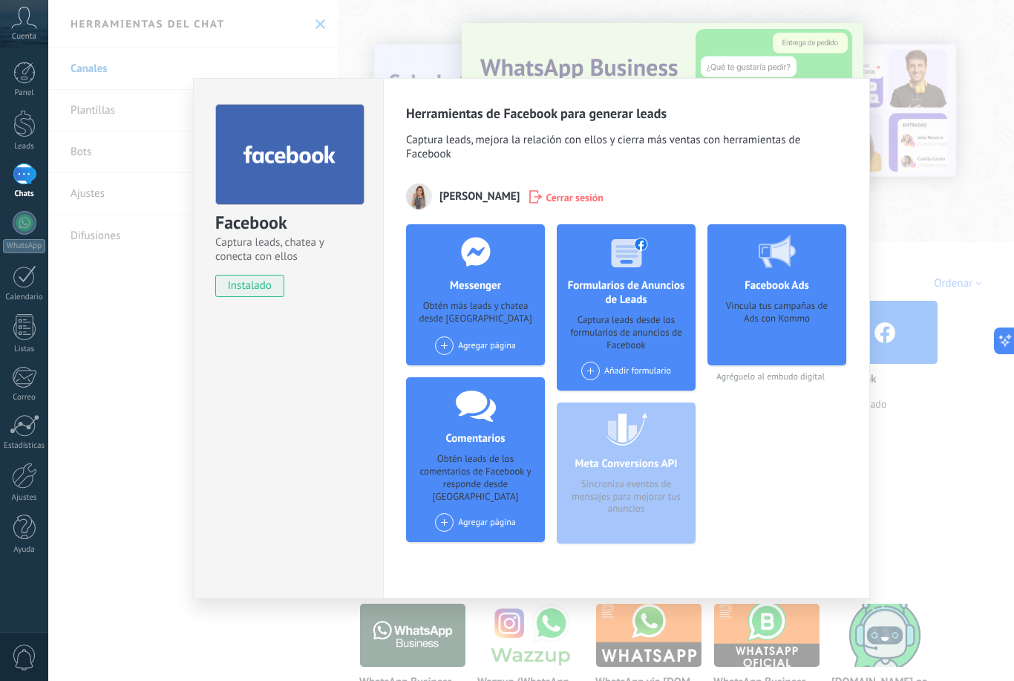
click at [911, 180] on div "Facebook Captura leads, chatea y conecta con ellos instalado Desinstalar Herram…" at bounding box center [531, 340] width 966 height 681
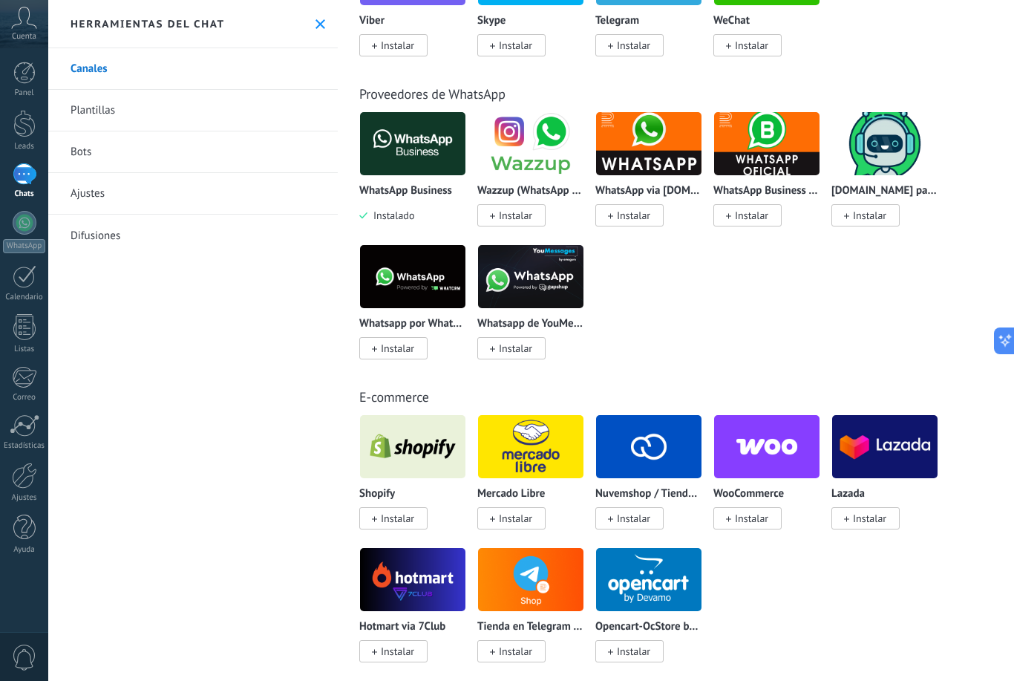
scroll to position [493, 0]
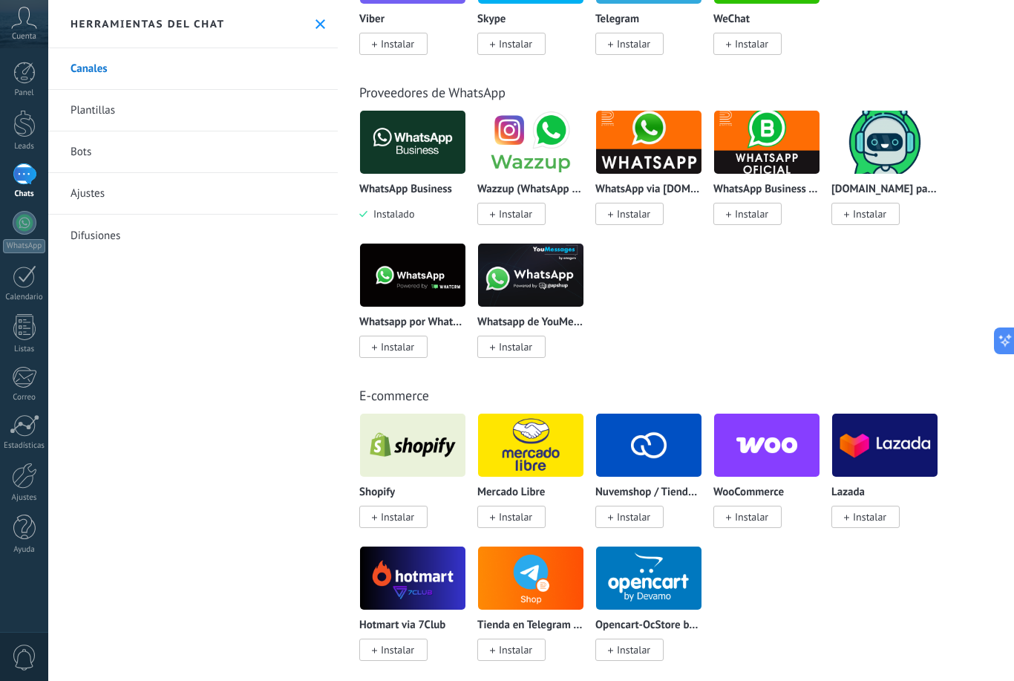
click at [759, 523] on span "Instalar" at bounding box center [751, 516] width 33 height 13
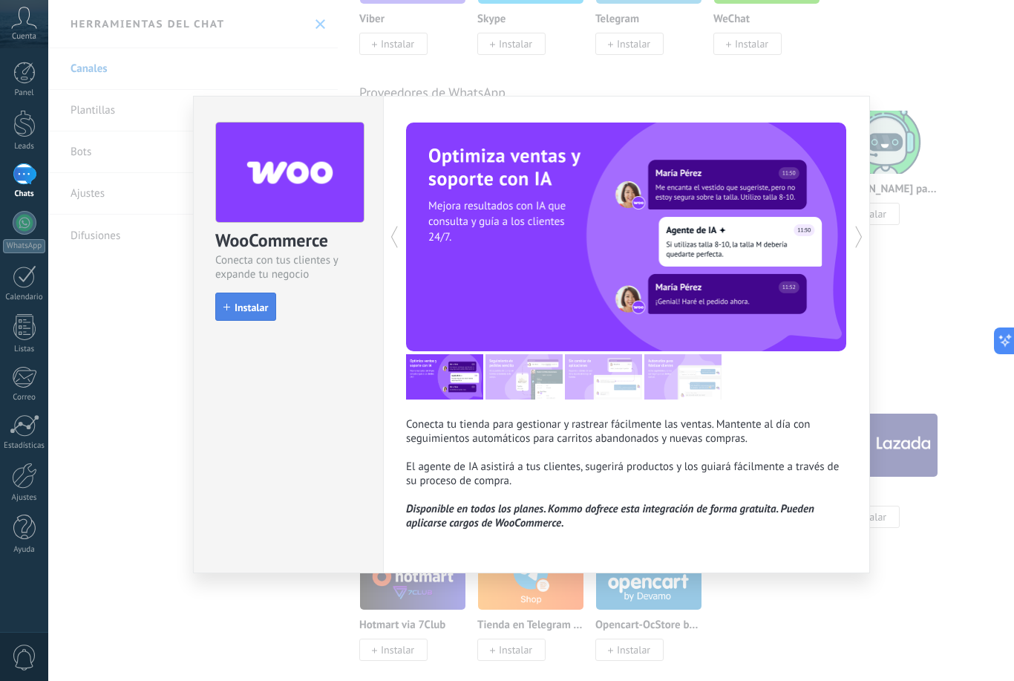
click at [252, 307] on span "Instalar" at bounding box center [251, 307] width 33 height 10
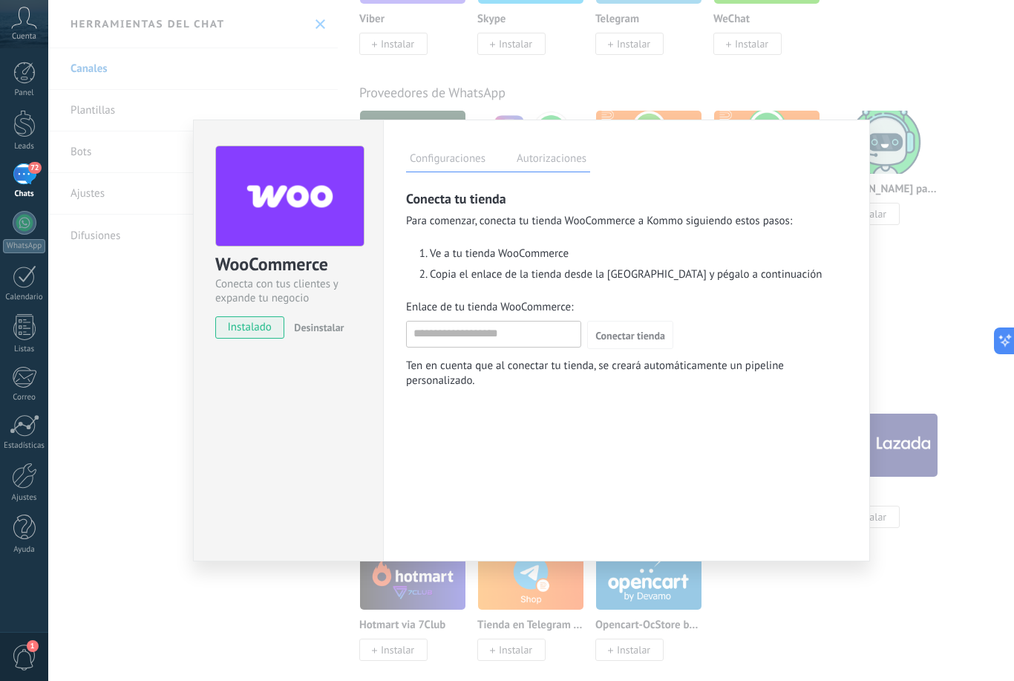
click at [897, 357] on div "WooCommerce Conecta con tus clientes y expande tu negocio instalado Desinstalar…" at bounding box center [531, 340] width 966 height 681
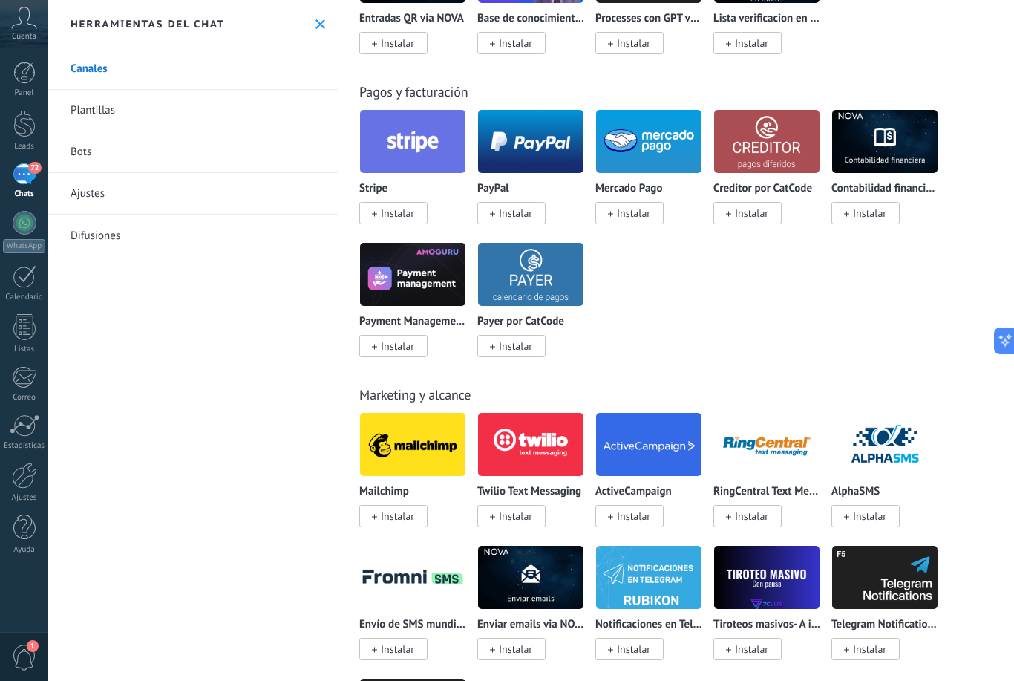
scroll to position [2724, 0]
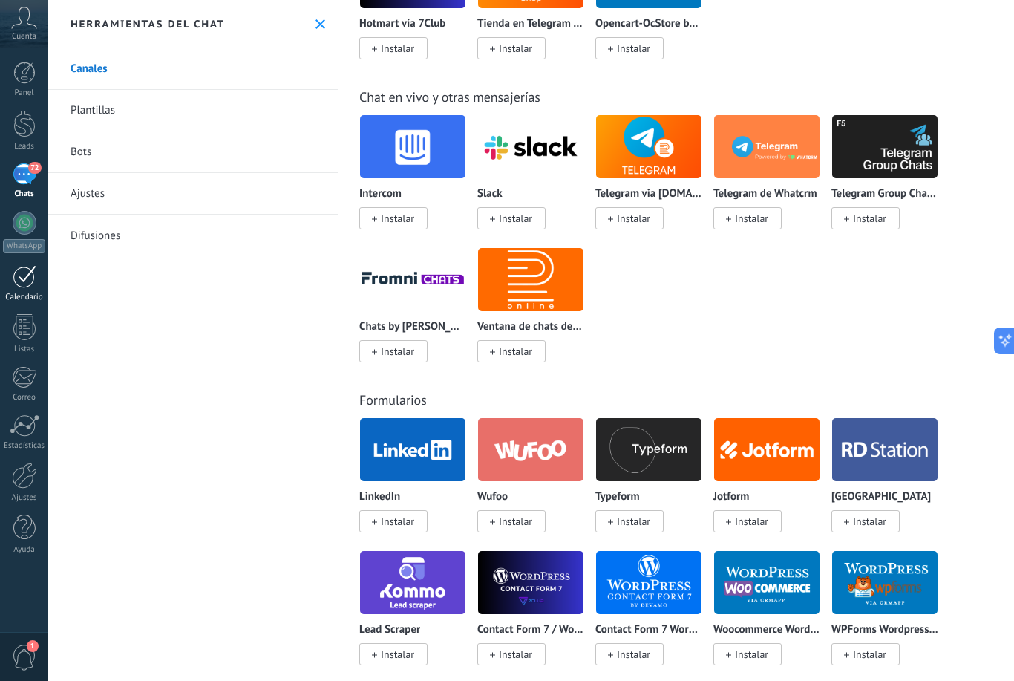
click at [27, 283] on div at bounding box center [25, 276] width 24 height 23
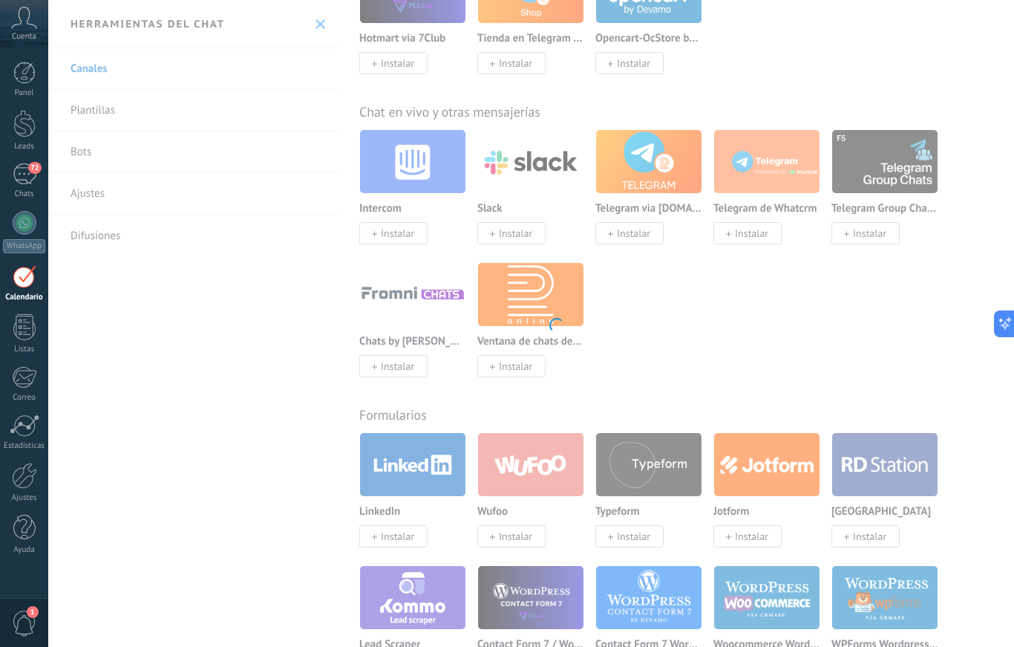
scroll to position [1078, 0]
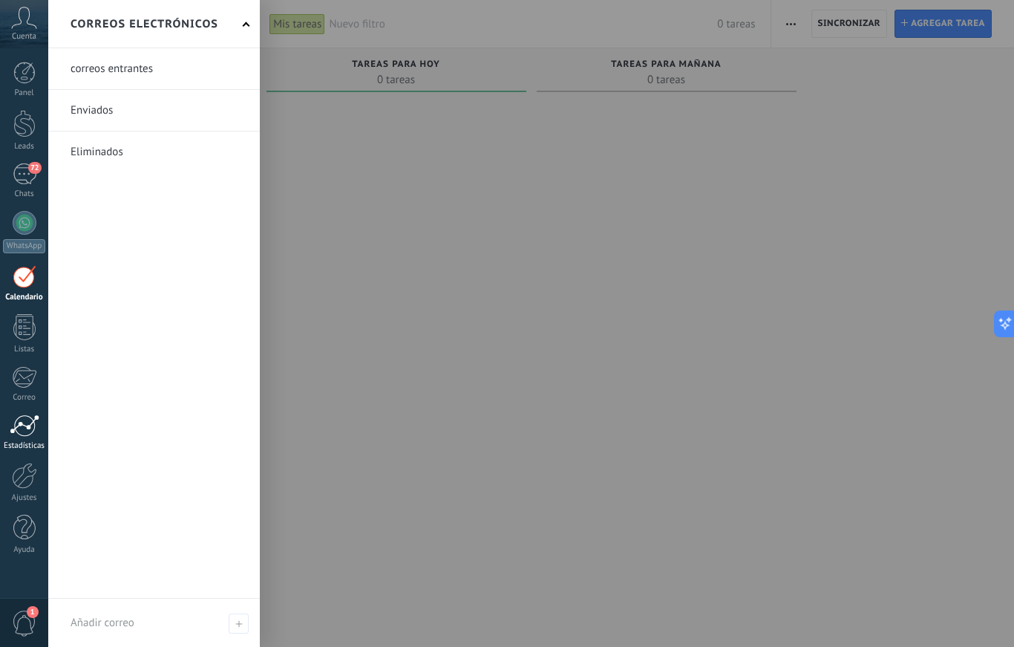
click at [22, 438] on link "Estadísticas" at bounding box center [24, 432] width 48 height 36
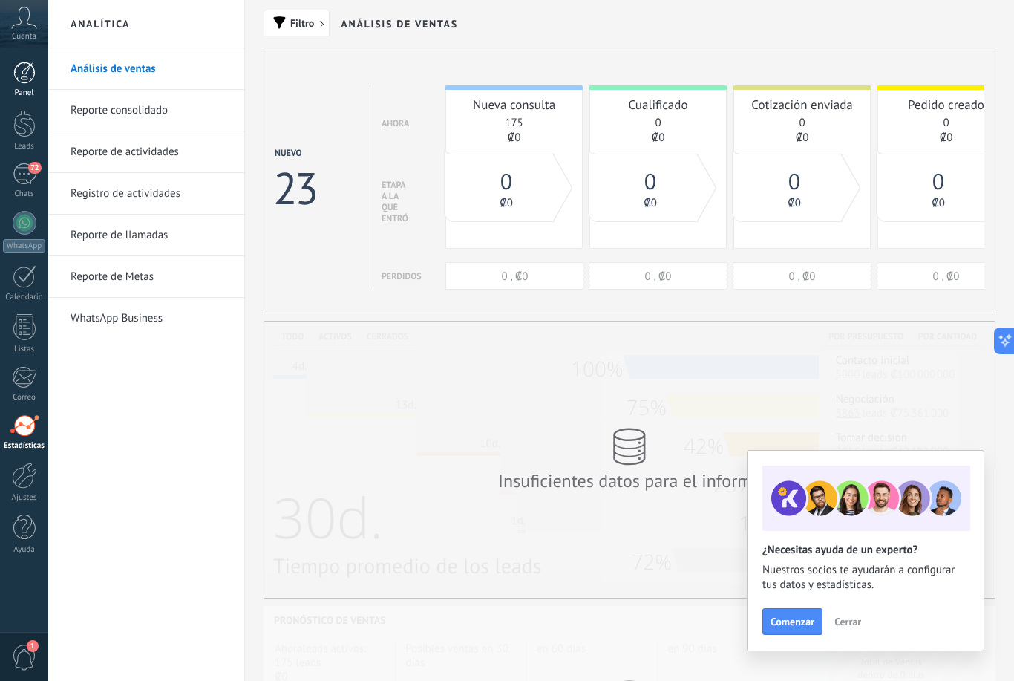
click at [28, 82] on div at bounding box center [24, 73] width 22 height 22
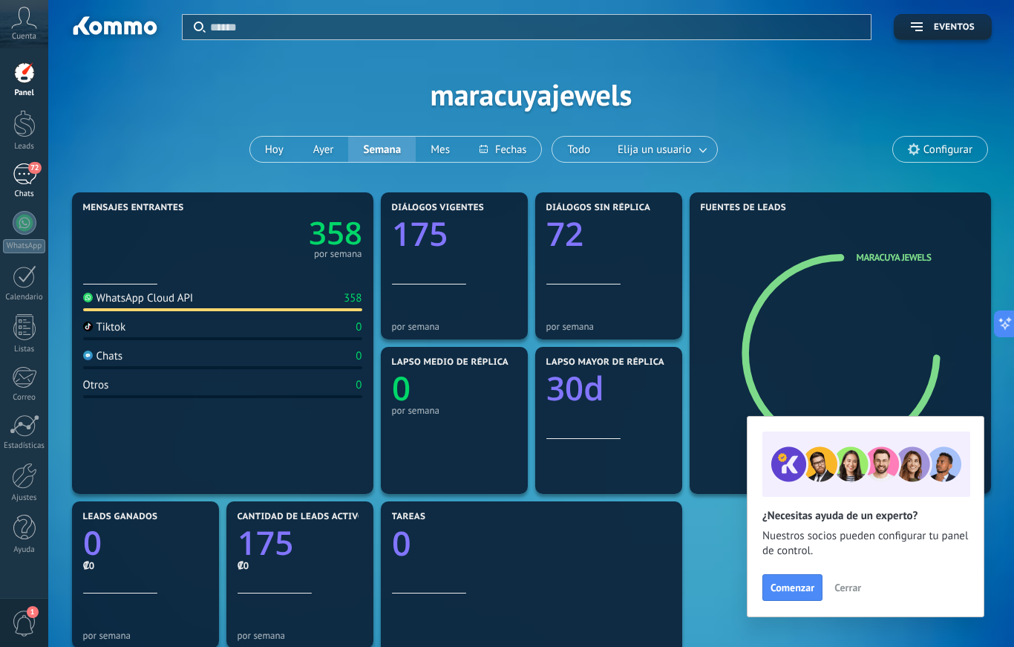
click at [28, 190] on div "Chats" at bounding box center [24, 194] width 43 height 10
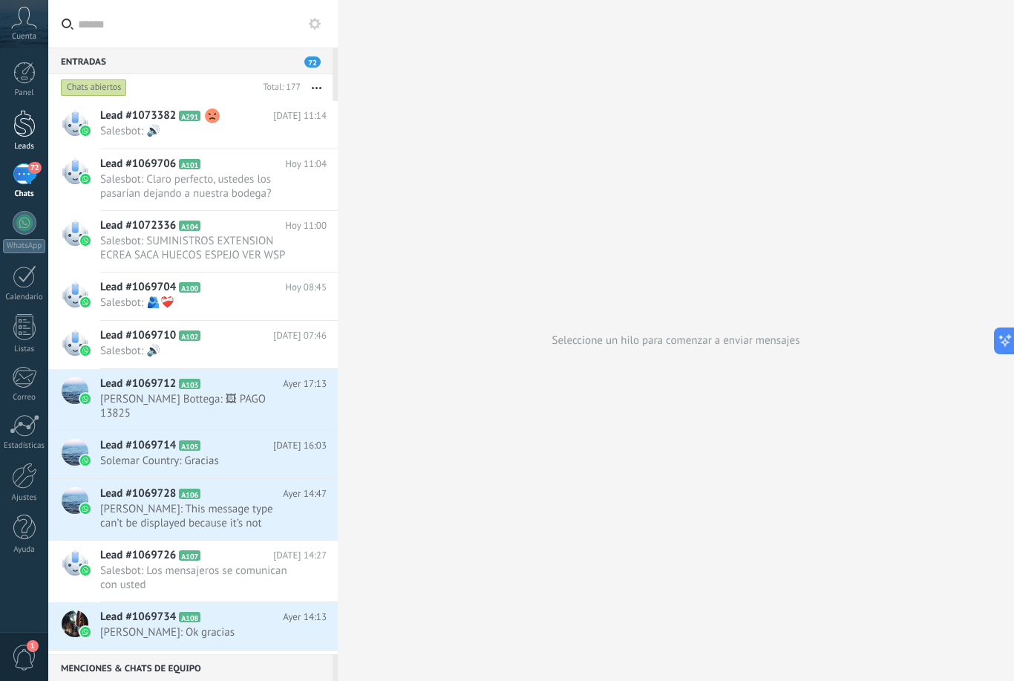
click at [35, 119] on div at bounding box center [24, 123] width 22 height 27
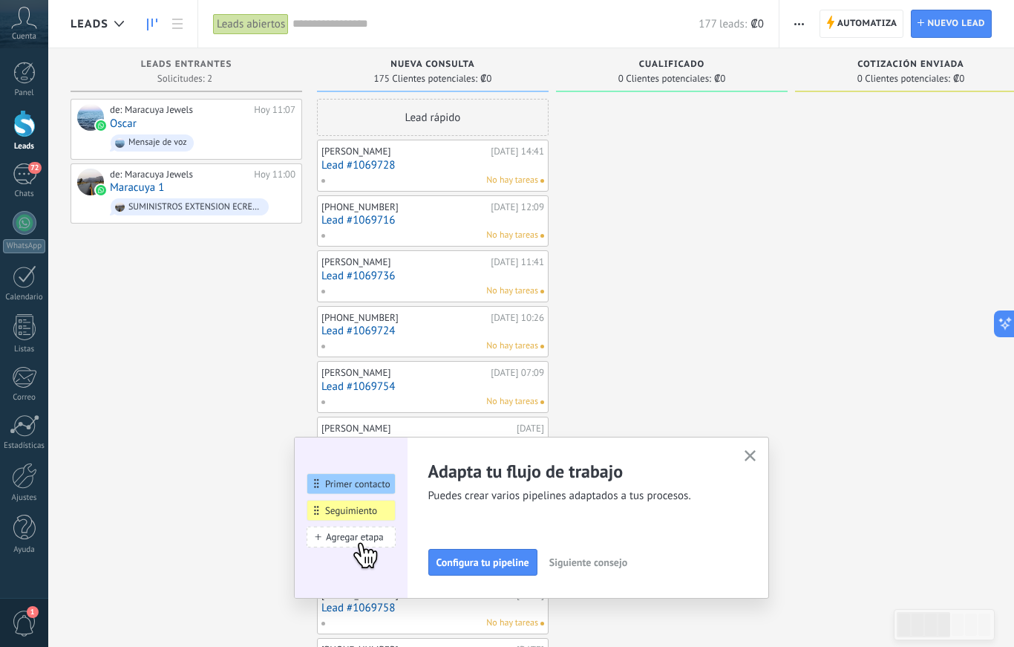
click at [765, 441] on div "Adapta tu flujo de trabajo Puedes crear varios pipelines adaptados a tus proces…" at bounding box center [531, 517] width 475 height 162
click at [759, 454] on button "button" at bounding box center [750, 456] width 19 height 20
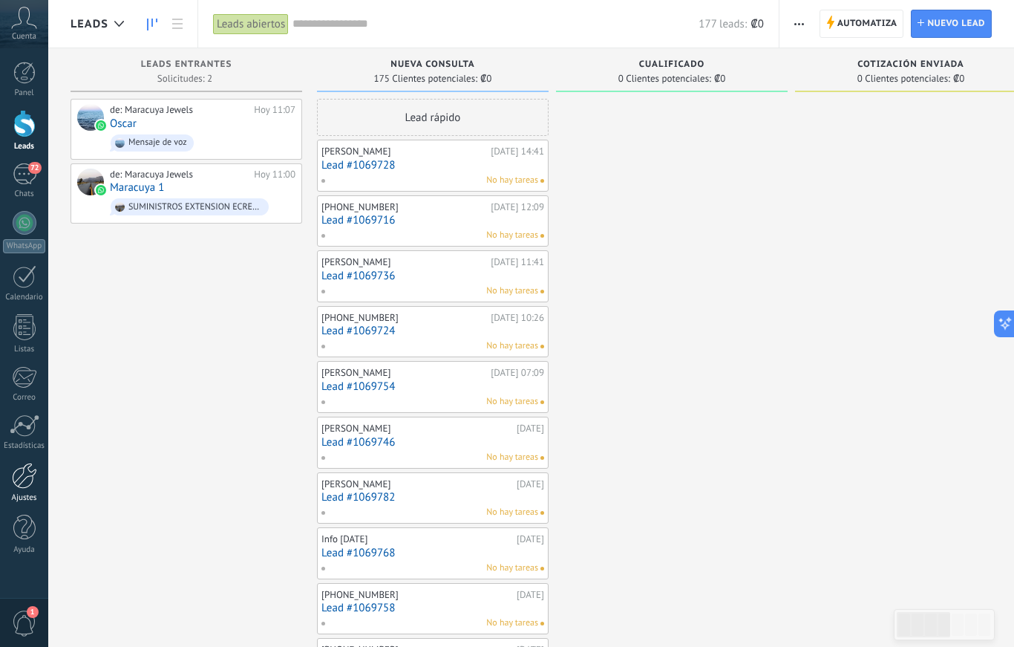
click at [27, 474] on div at bounding box center [24, 475] width 25 height 26
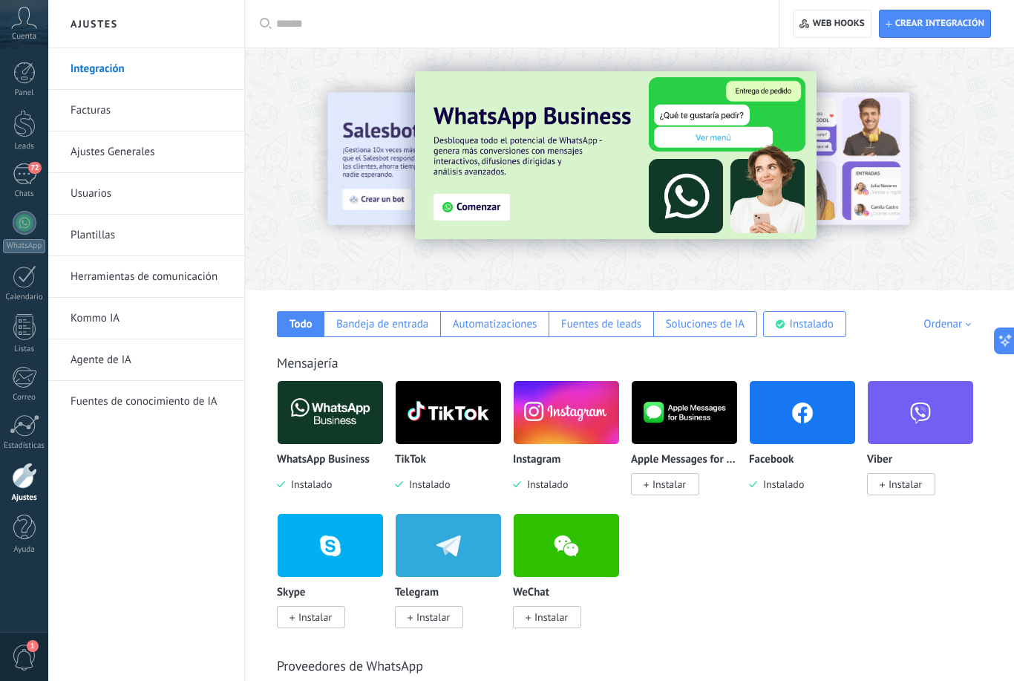
click at [462, 415] on img at bounding box center [448, 412] width 105 height 72
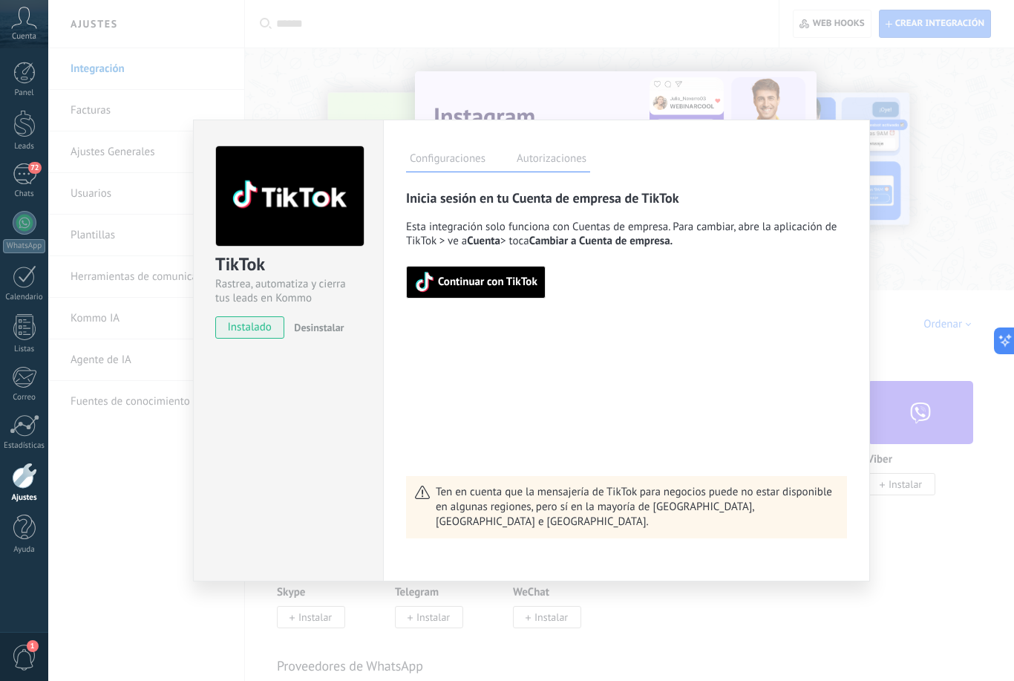
click at [941, 312] on div "TikTok Rastrea, automatiza y cierra tus leads en Kommo instalado Desinstalar Co…" at bounding box center [531, 340] width 966 height 681
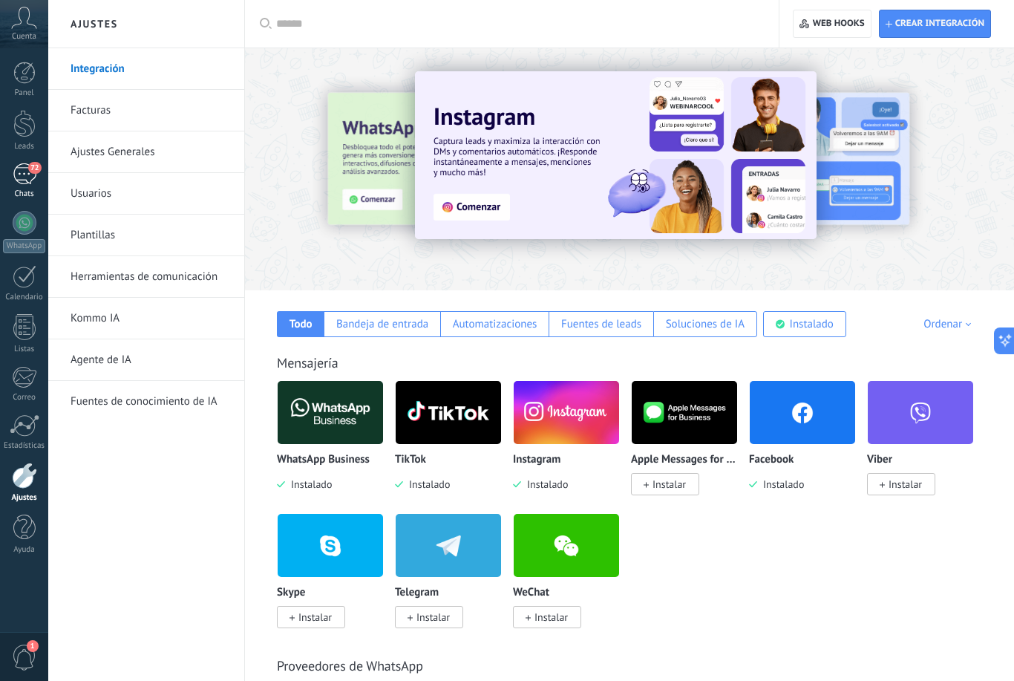
click at [22, 176] on div "72" at bounding box center [25, 174] width 24 height 22
